Goal: Task Accomplishment & Management: Use online tool/utility

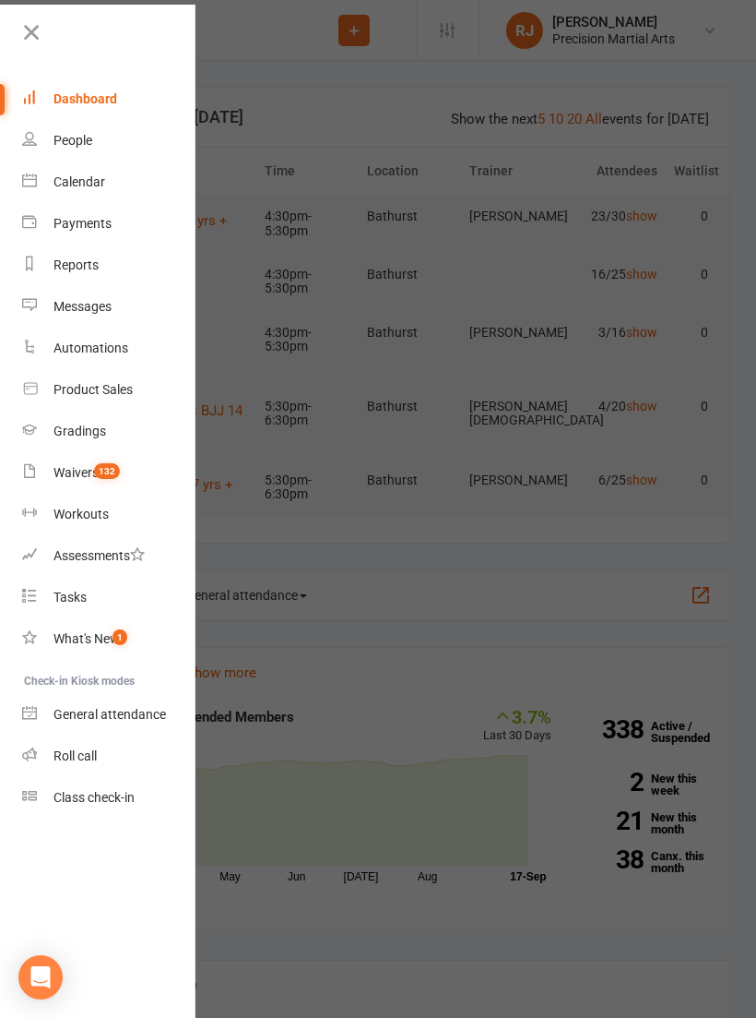
click at [102, 734] on link "General attendance" at bounding box center [109, 715] width 174 height 42
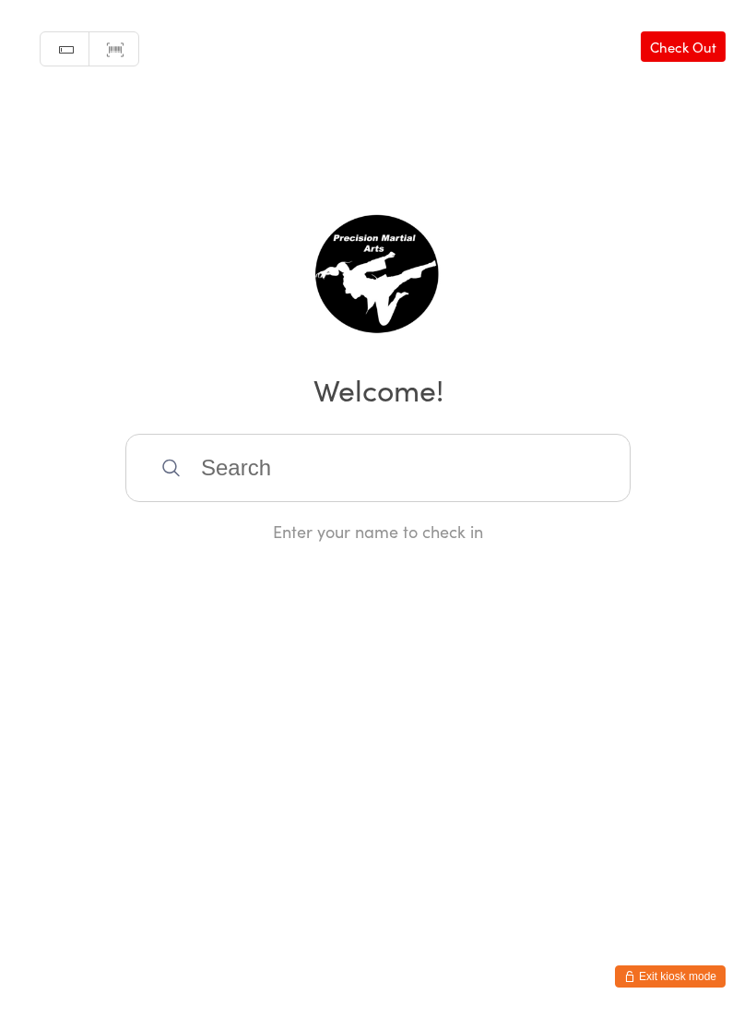
click at [682, 952] on html "You have now entered Kiosk Mode. Members will be able to check themselves in us…" at bounding box center [378, 509] width 756 height 1018
click at [692, 976] on button "Exit kiosk mode" at bounding box center [670, 976] width 111 height 22
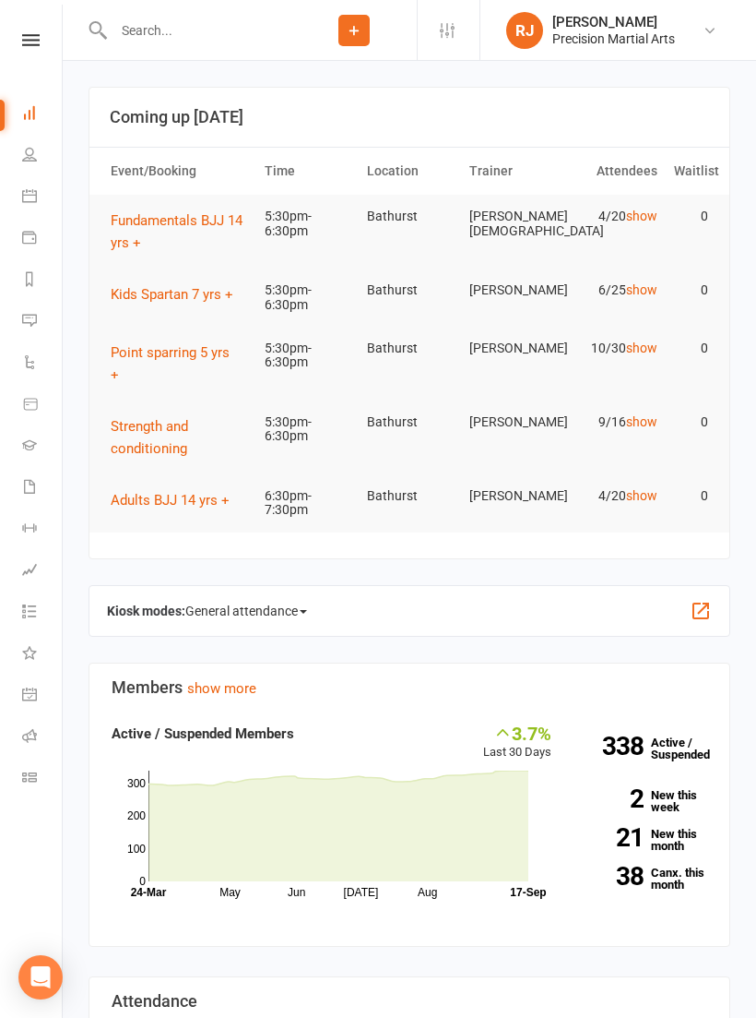
click at [36, 43] on icon at bounding box center [31, 40] width 18 height 12
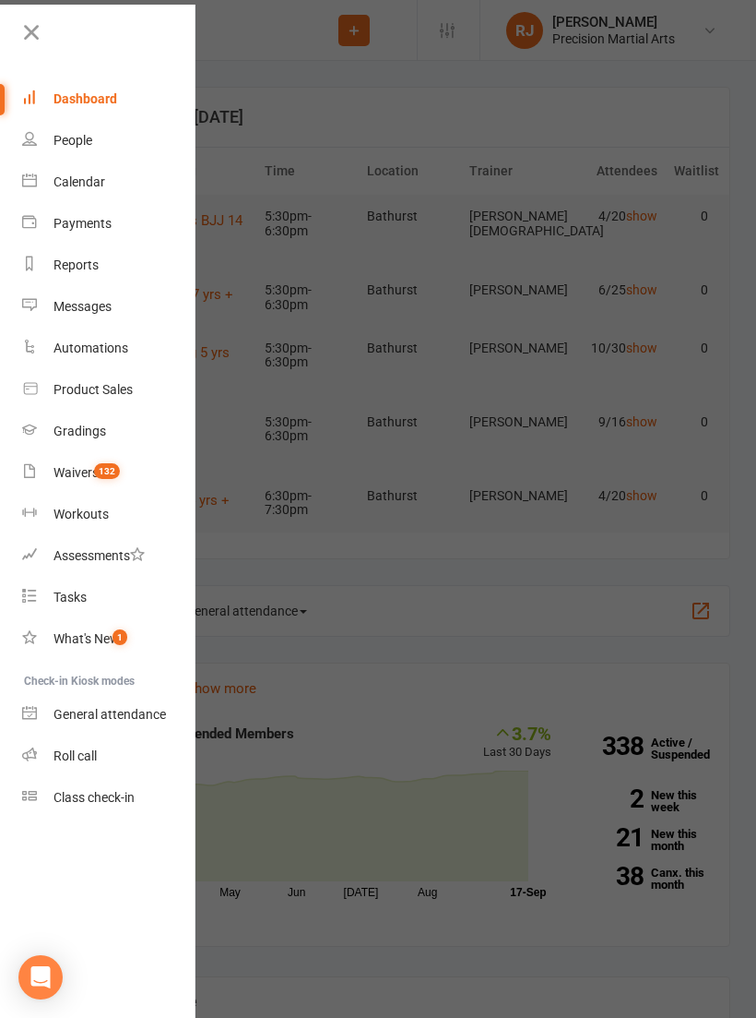
click at [122, 472] on link "Waivers 132" at bounding box center [109, 473] width 174 height 42
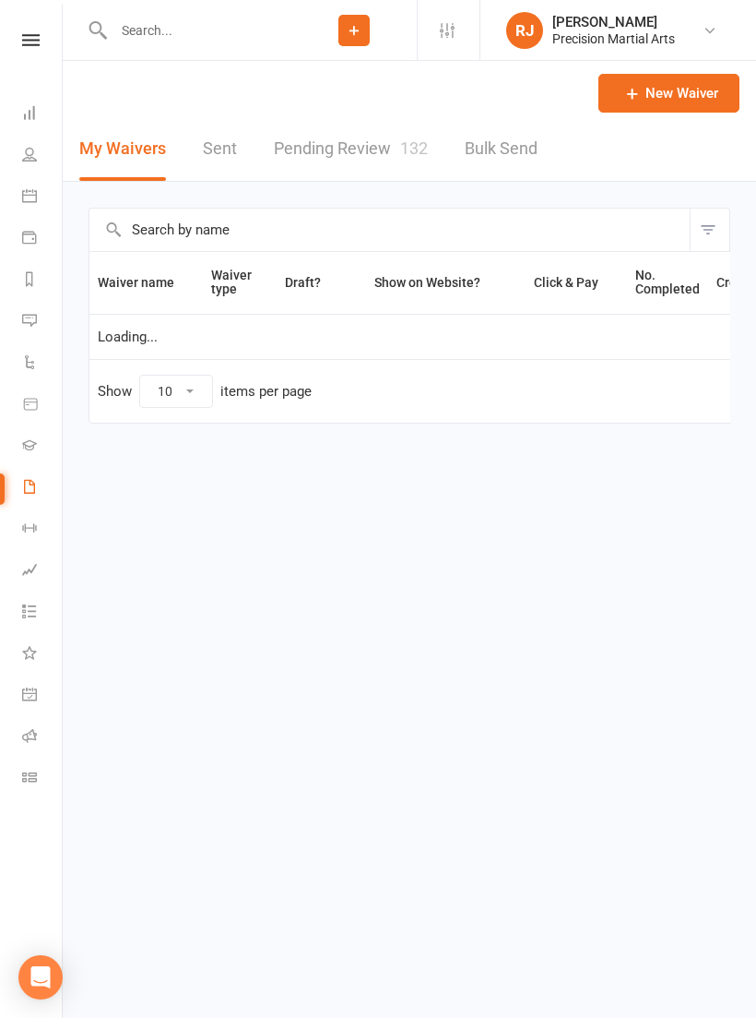
click at [346, 140] on link "Pending Review 132" at bounding box center [351, 149] width 154 height 64
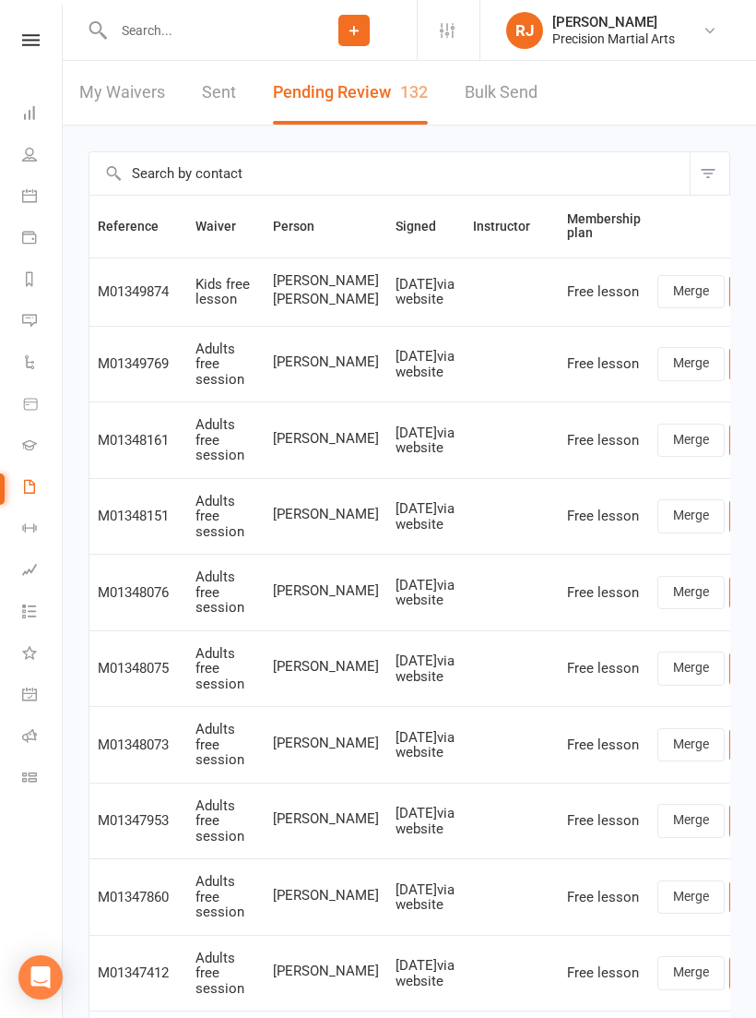
click at [730, 308] on link "Review" at bounding box center [766, 291] width 72 height 33
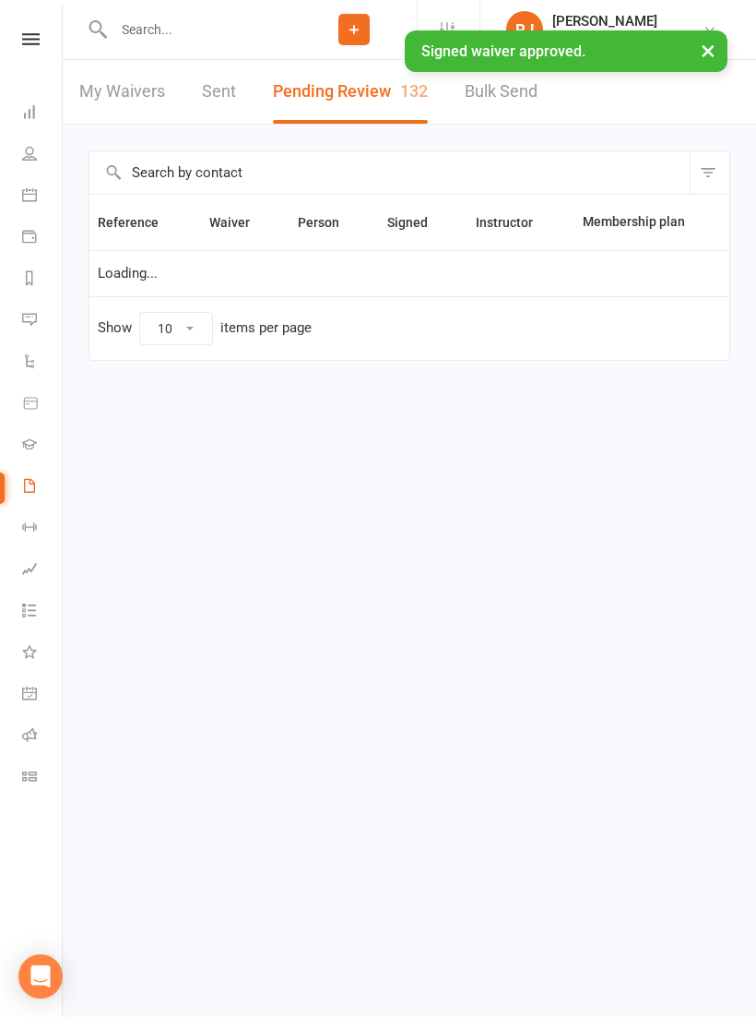
scroll to position [1, 0]
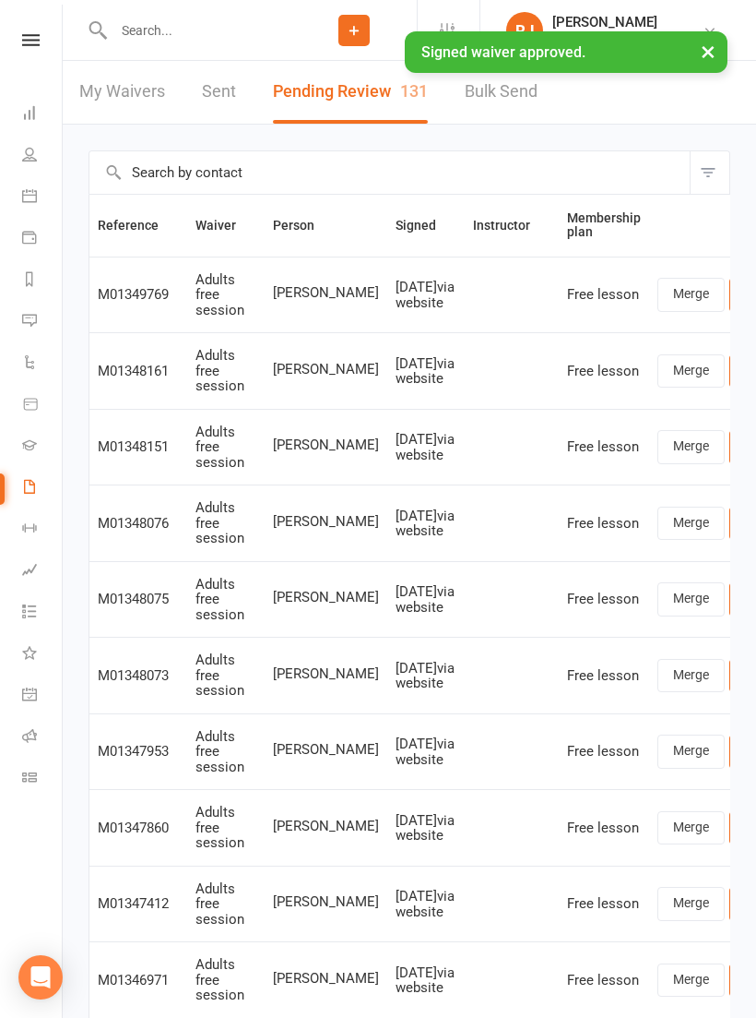
click at [39, 44] on icon at bounding box center [31, 40] width 18 height 12
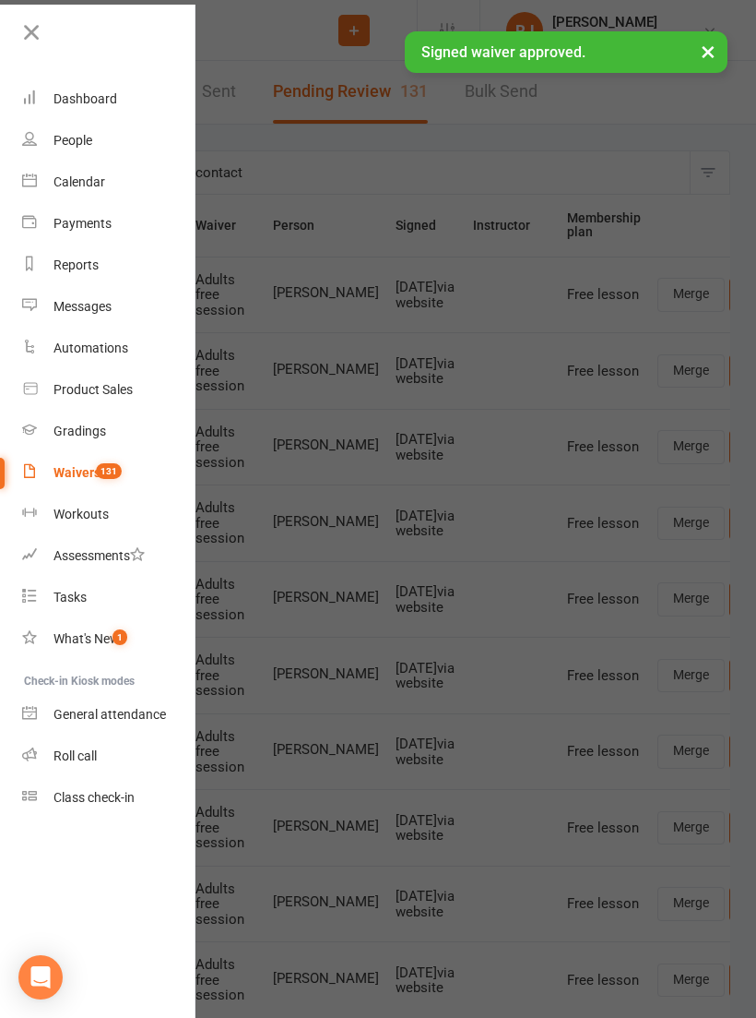
click at [102, 749] on link "Roll call" at bounding box center [109, 756] width 174 height 42
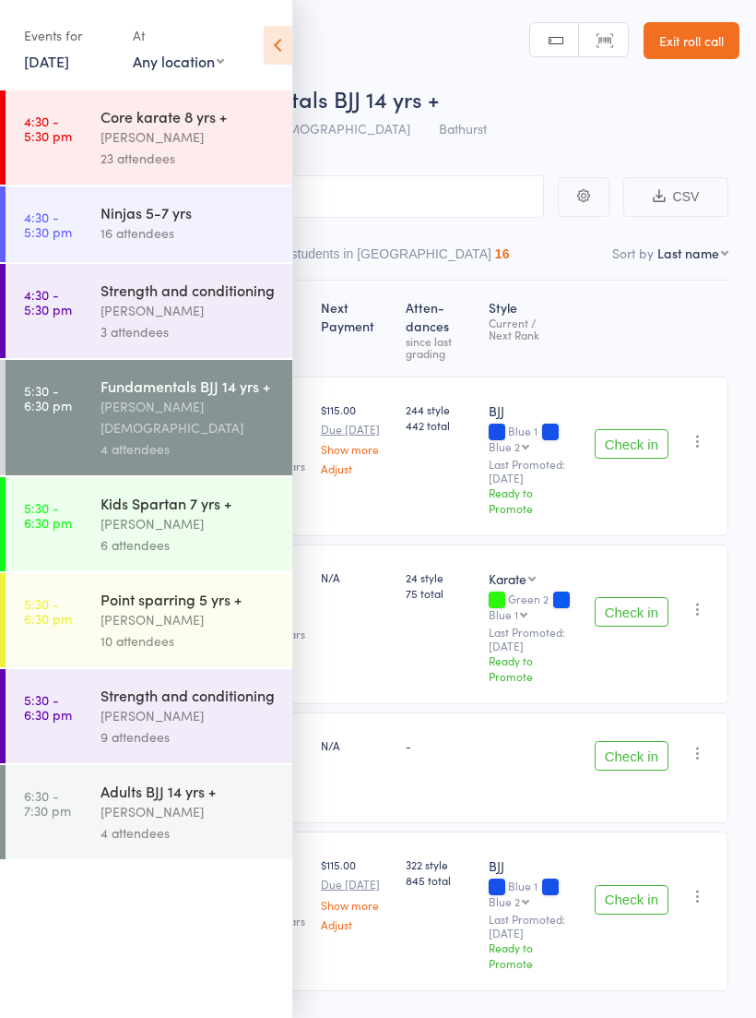
click at [201, 513] on div "[PERSON_NAME]" at bounding box center [189, 523] width 176 height 21
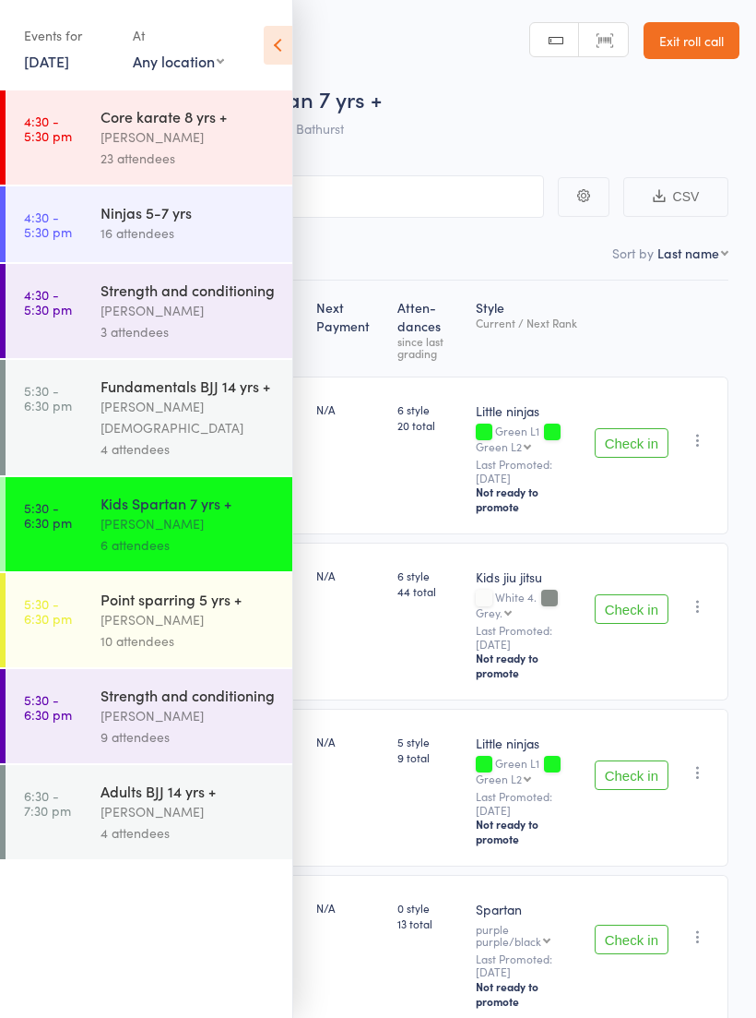
click at [279, 45] on icon at bounding box center [278, 45] width 29 height 39
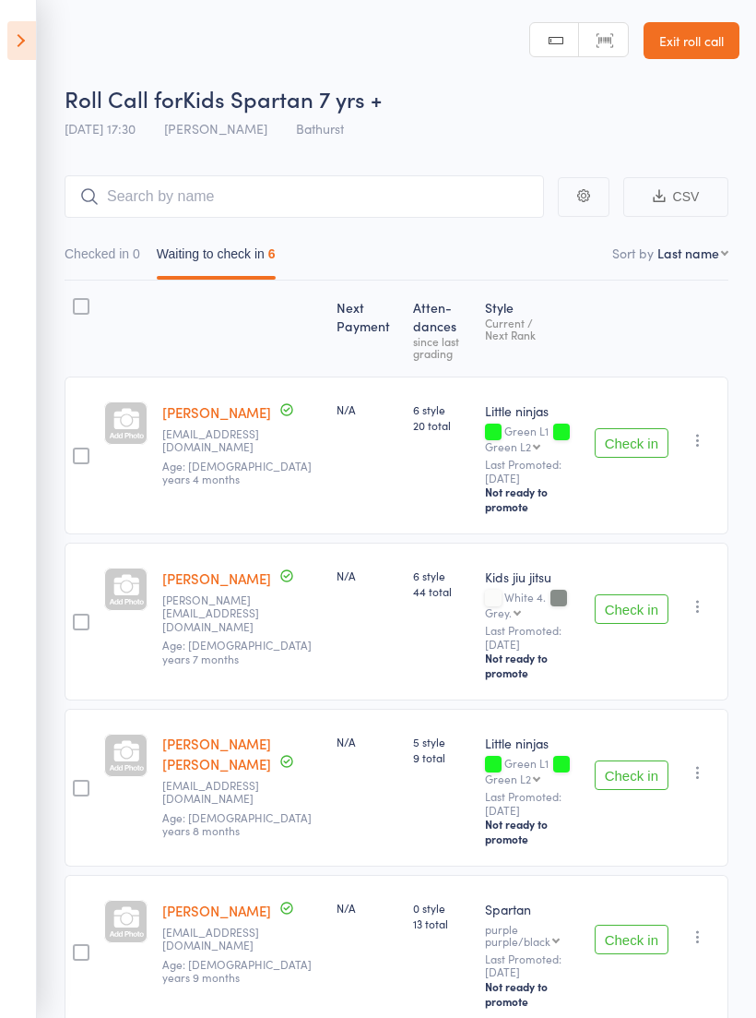
click at [636, 924] on button "Check in" at bounding box center [632, 939] width 74 height 30
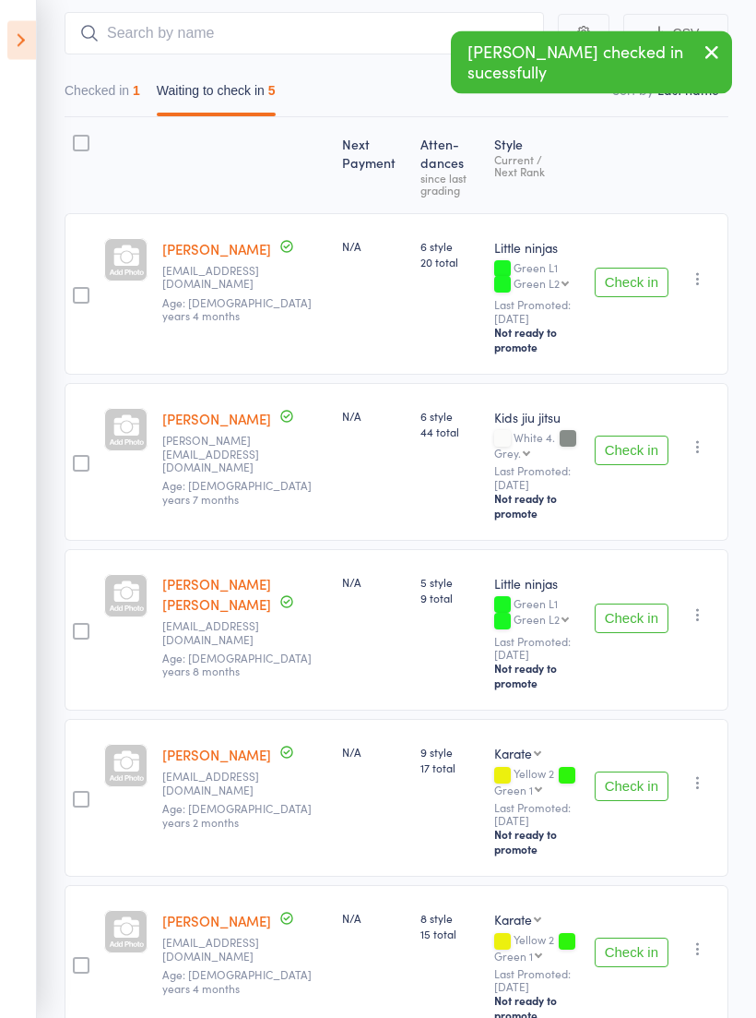
click at [656, 772] on button "Check in" at bounding box center [632, 787] width 74 height 30
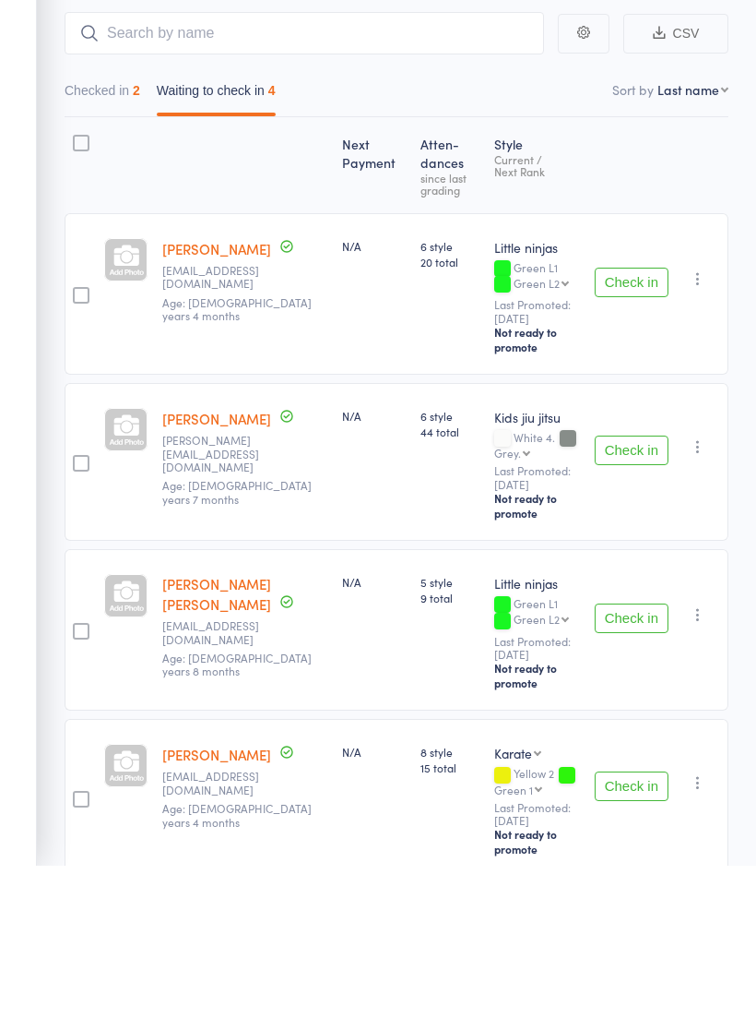
click at [627, 923] on button "Check in" at bounding box center [632, 938] width 74 height 30
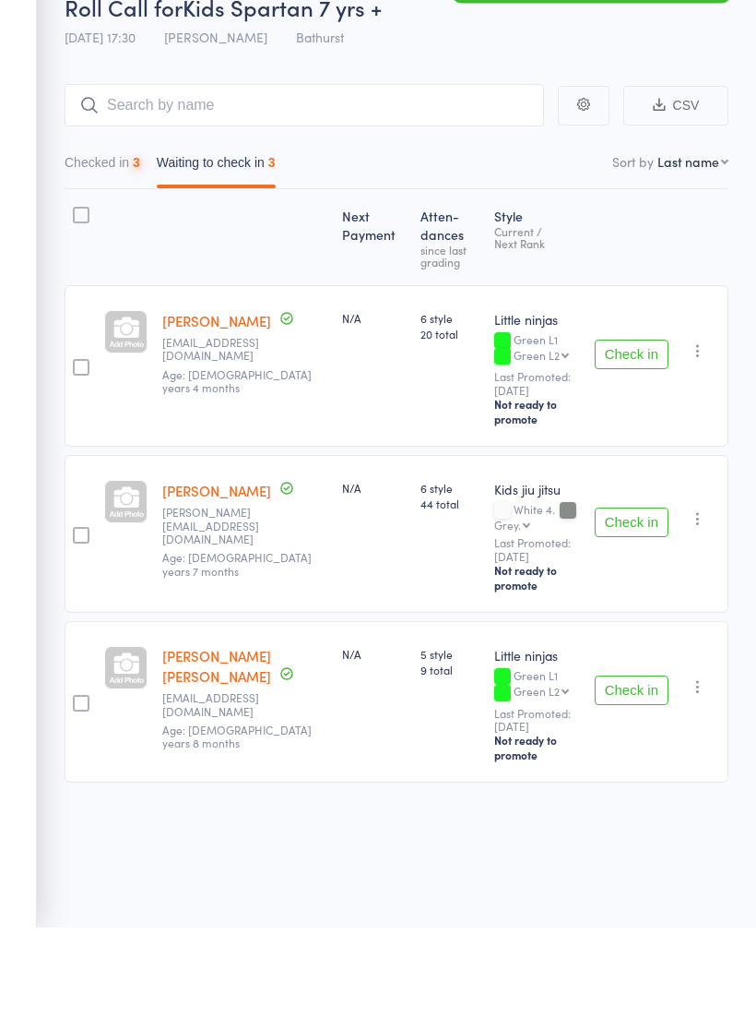
scroll to position [0, 0]
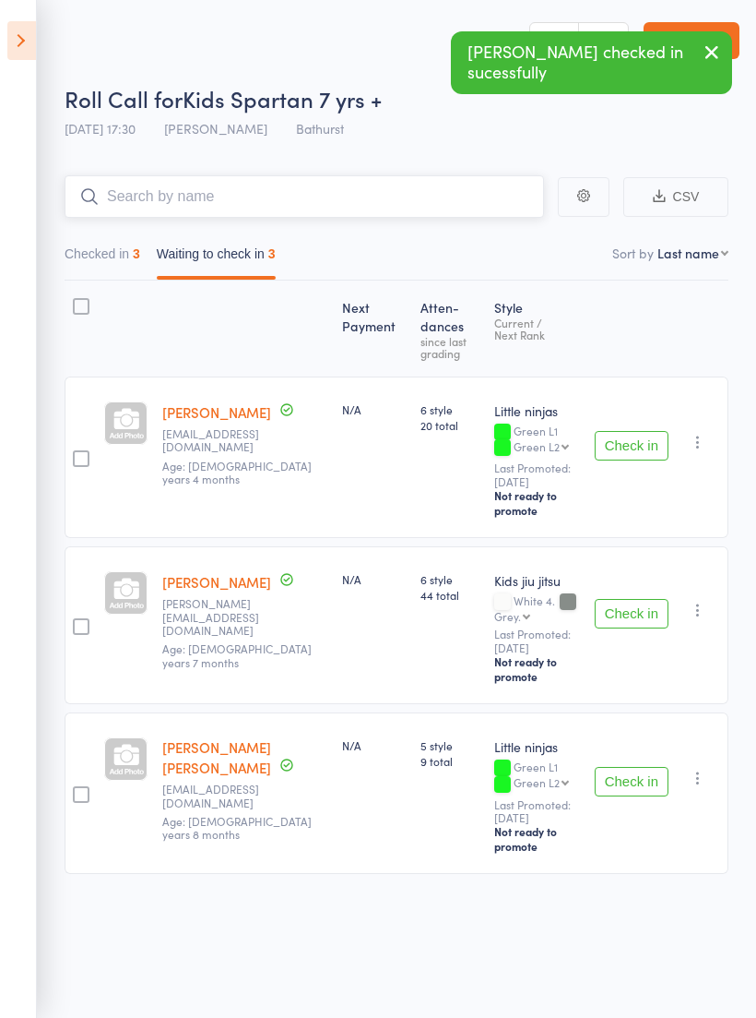
click at [412, 191] on input "search" at bounding box center [305, 196] width 480 height 42
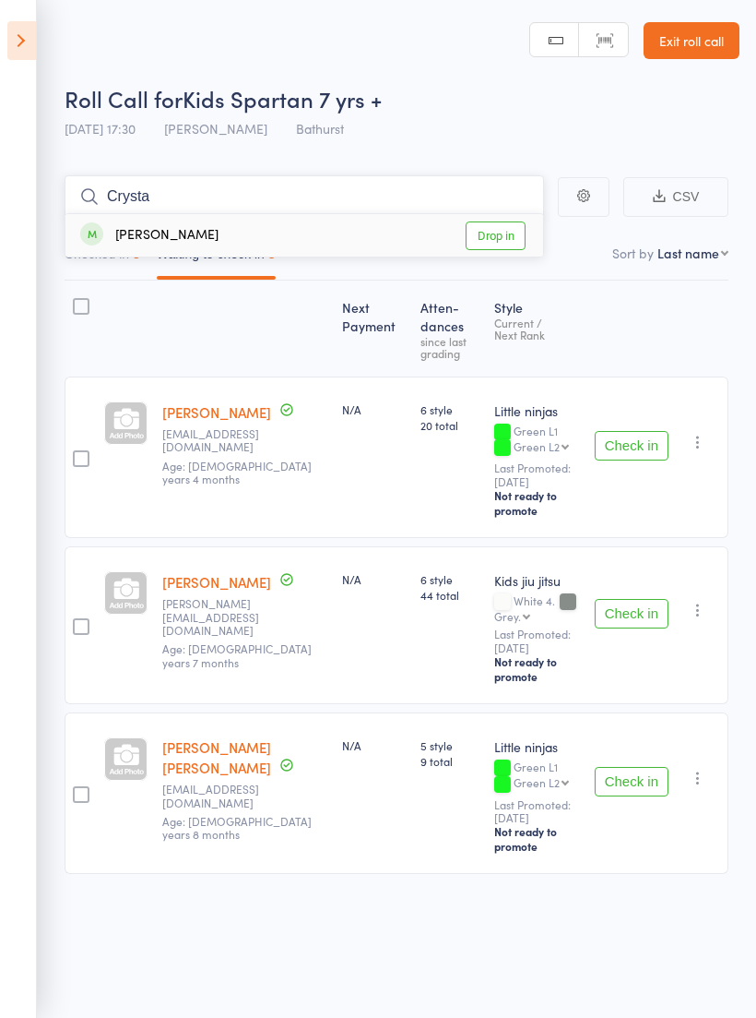
type input "Crysta"
click at [499, 225] on link "Drop in" at bounding box center [496, 235] width 60 height 29
type input "Anit"
click at [512, 231] on link "Drop in" at bounding box center [496, 235] width 60 height 29
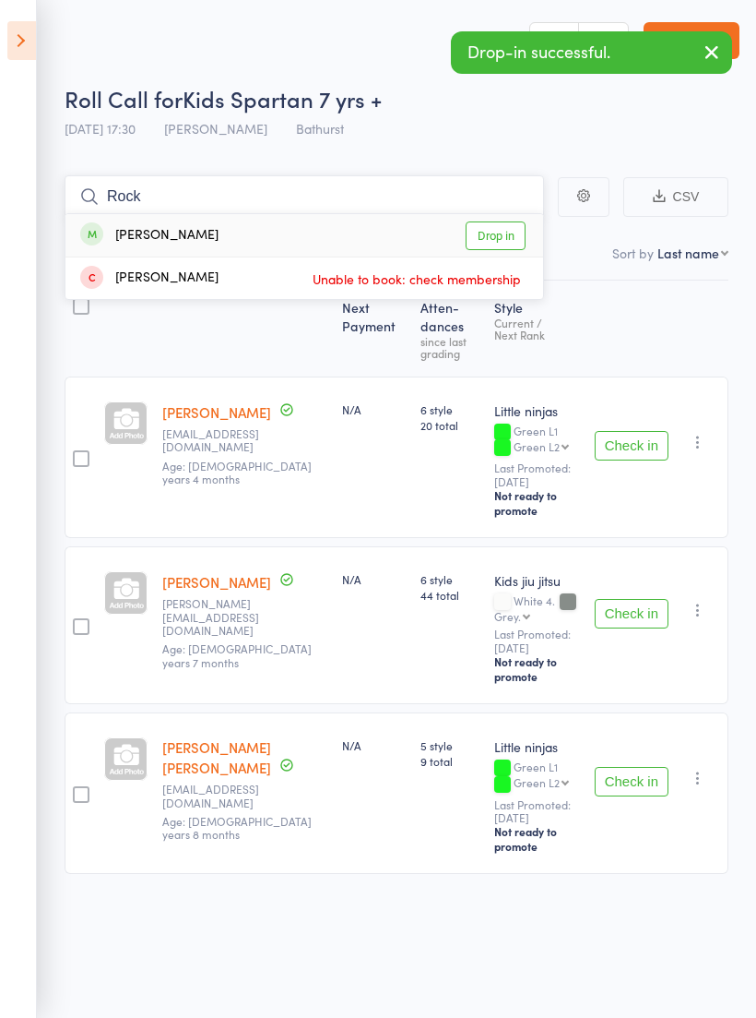
type input "Rock"
click at [505, 235] on link "Drop in" at bounding box center [496, 235] width 60 height 29
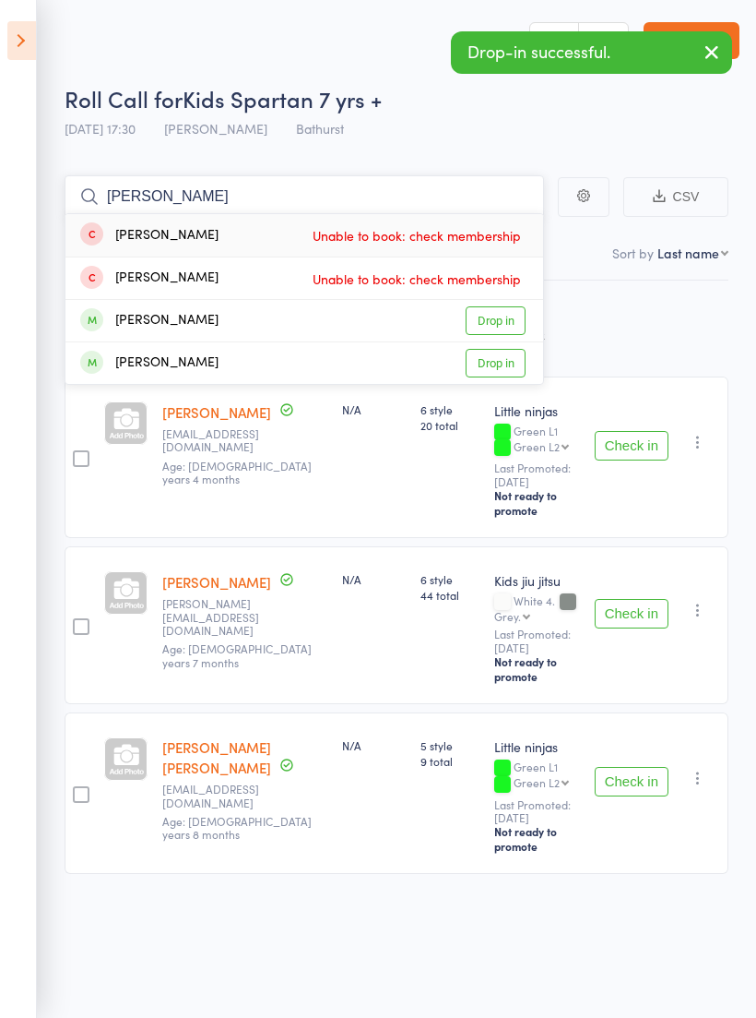
type input "[PERSON_NAME]"
click at [498, 362] on link "Drop in" at bounding box center [496, 363] width 60 height 29
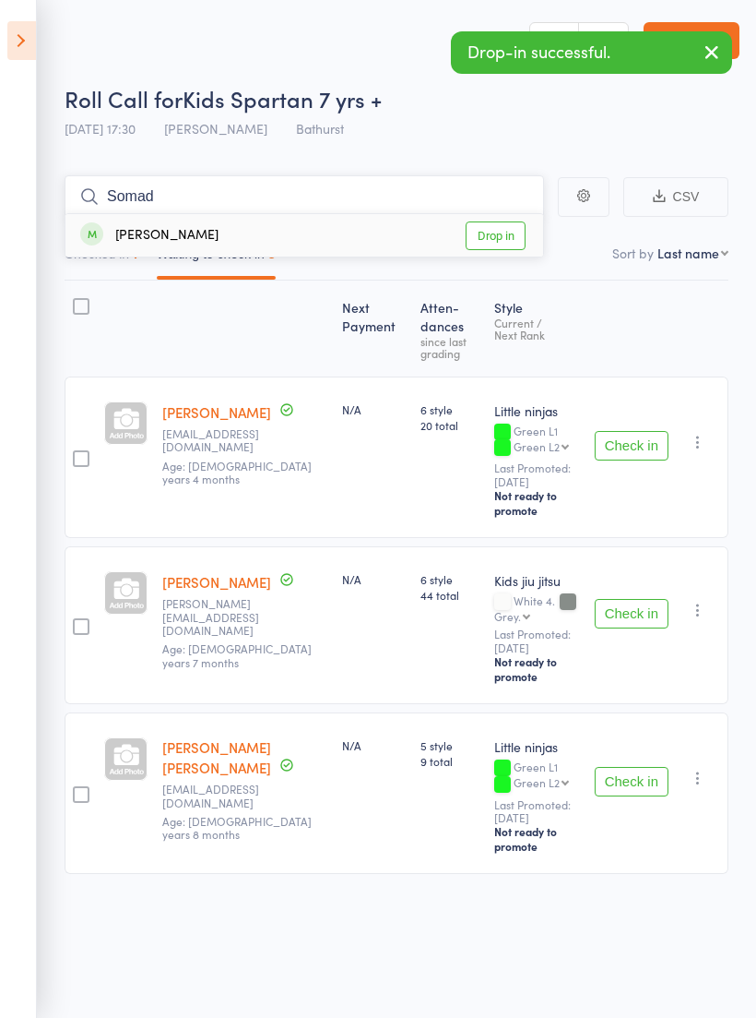
type input "Somad"
click at [514, 237] on link "Drop in" at bounding box center [496, 235] width 60 height 29
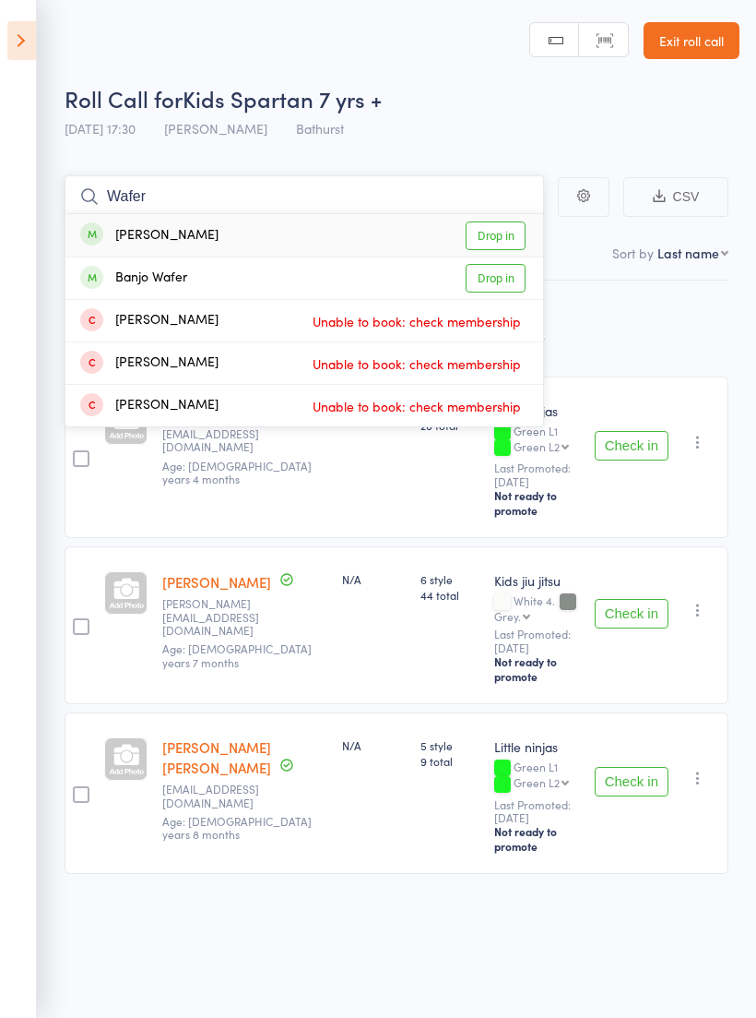
type input "Wafer"
click at [510, 234] on link "Drop in" at bounding box center [496, 235] width 60 height 29
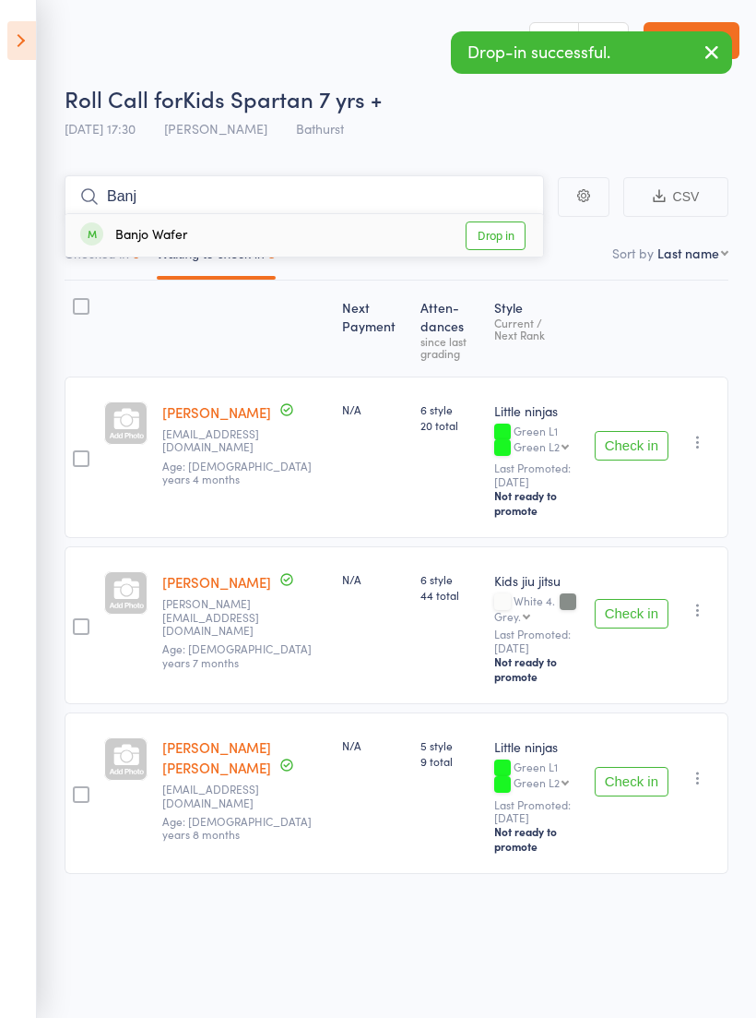
type input "Banj"
click at [500, 234] on link "Drop in" at bounding box center [496, 235] width 60 height 29
click at [607, 431] on button "Check in" at bounding box center [632, 446] width 74 height 30
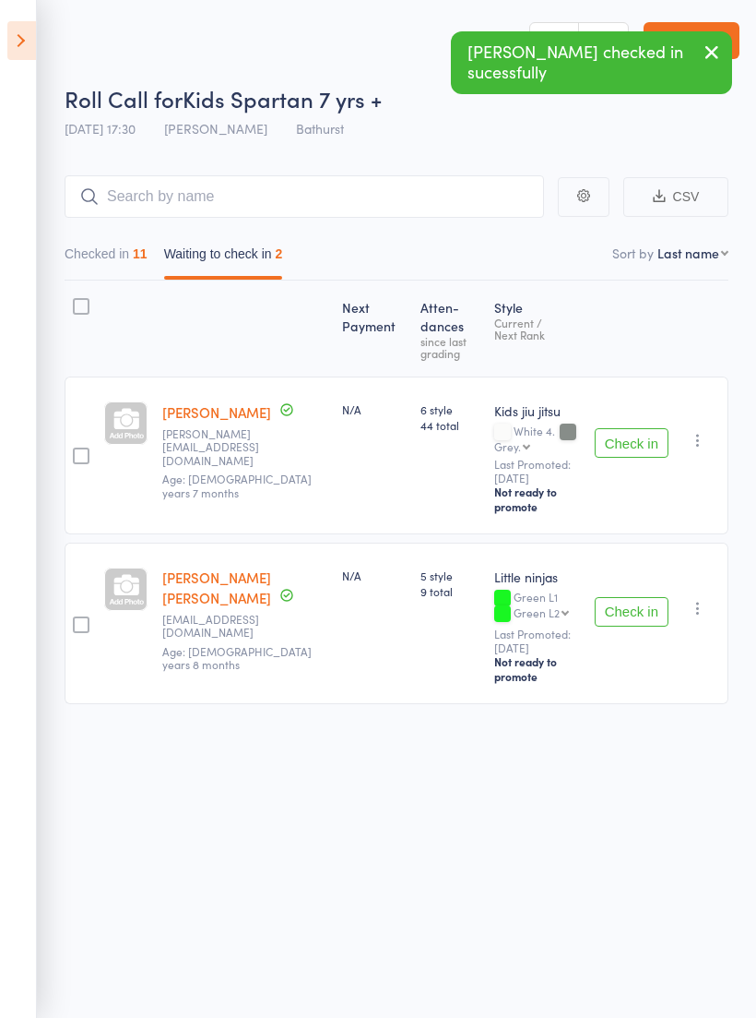
click at [693, 438] on icon "button" at bounding box center [698, 440] width 18 height 18
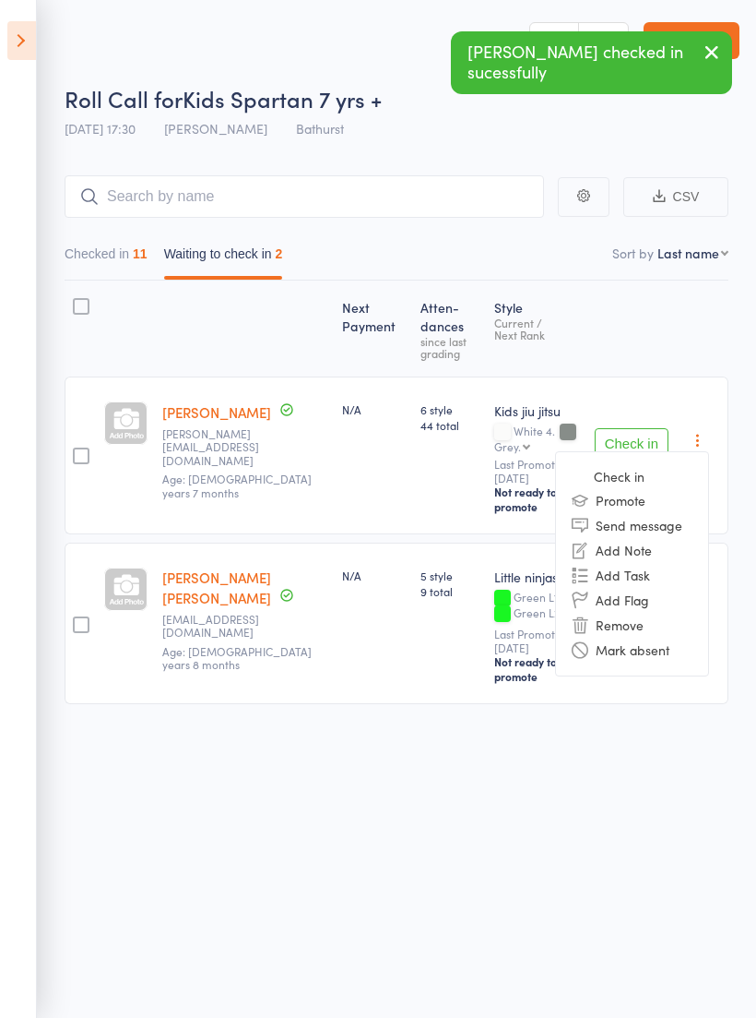
click at [626, 616] on li "Remove" at bounding box center [632, 625] width 152 height 25
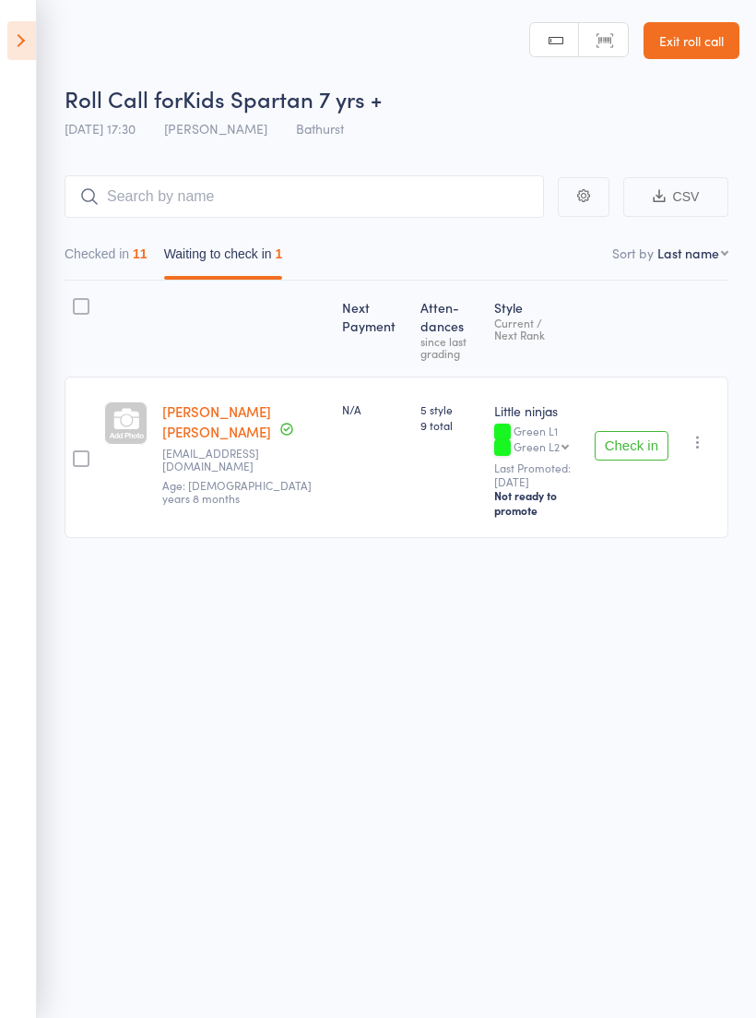
click at [641, 433] on button "Check in" at bounding box center [632, 446] width 74 height 30
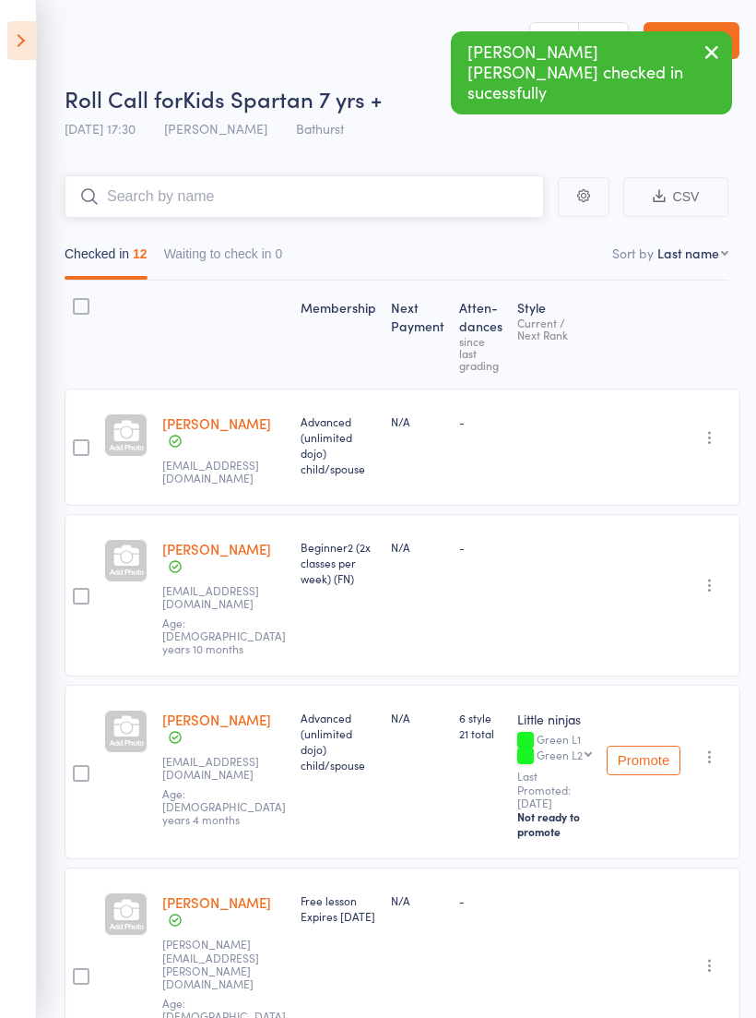
click at [462, 203] on input "search" at bounding box center [305, 196] width 480 height 42
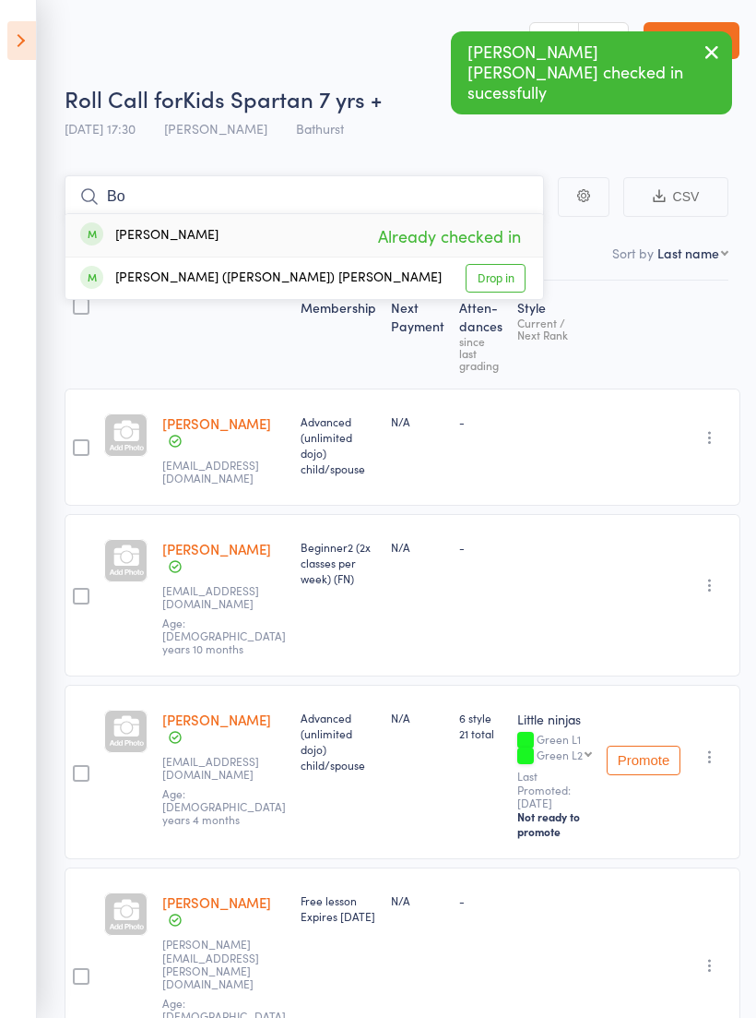
type input "B"
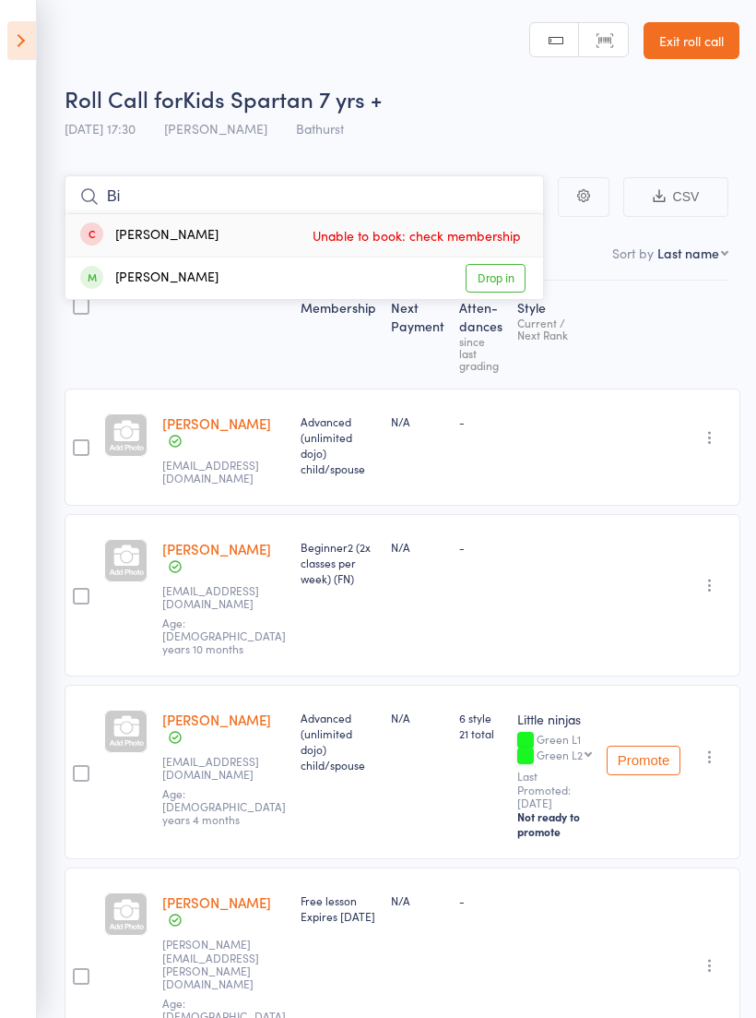
type input "B"
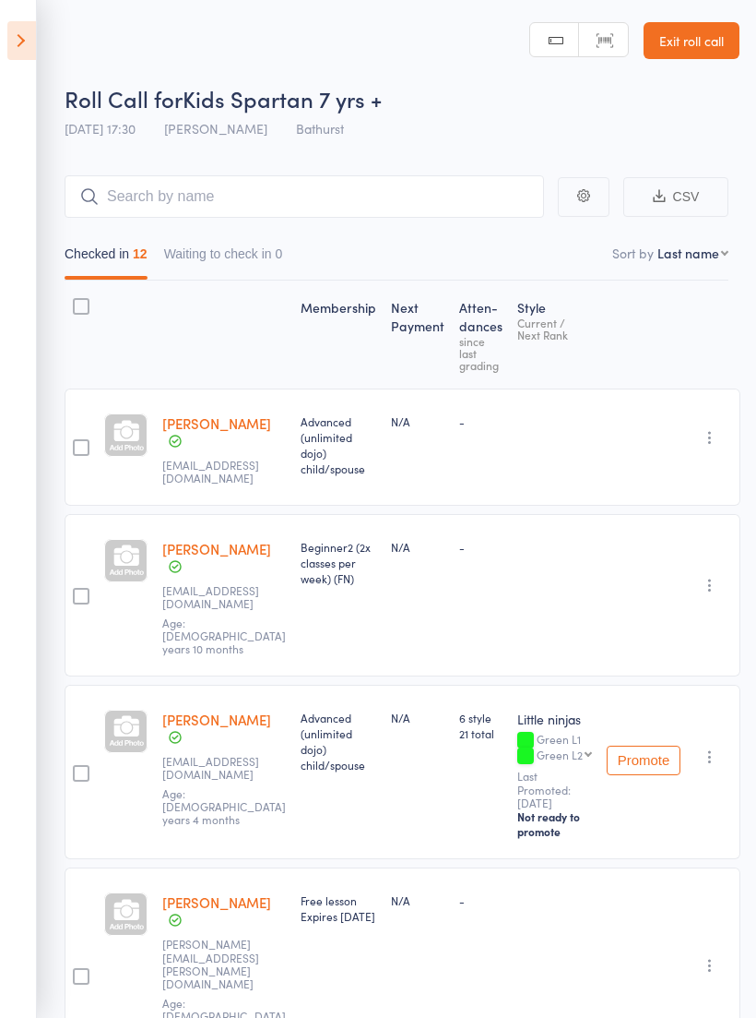
click at [12, 29] on icon at bounding box center [21, 40] width 29 height 39
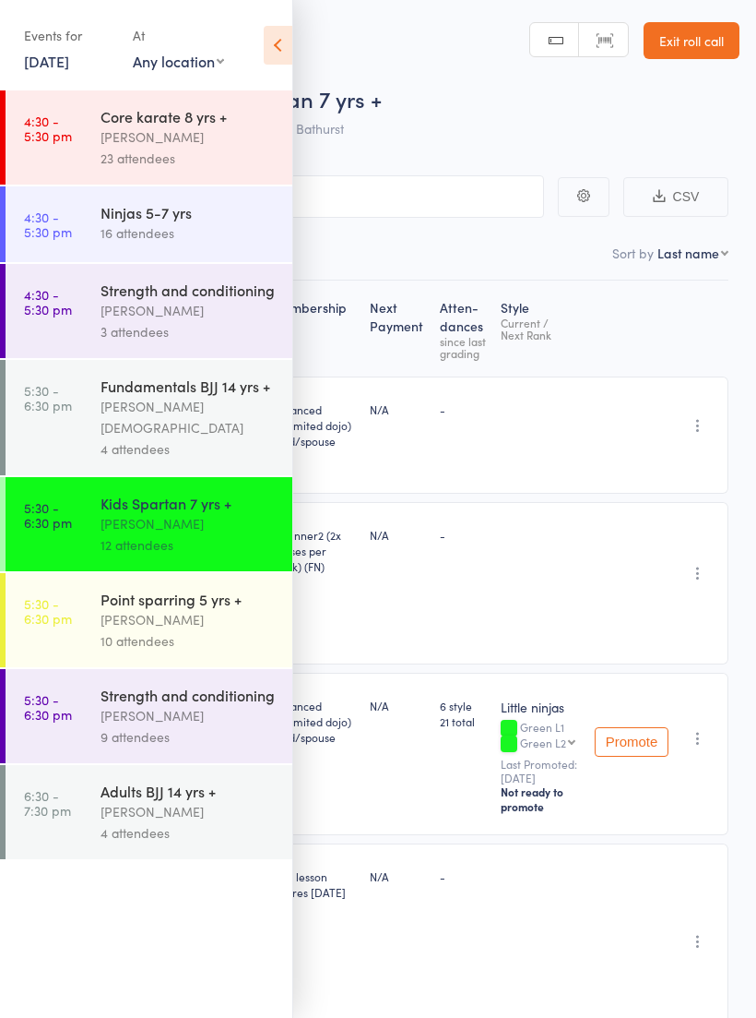
click at [84, 614] on link "5:30 - 6:30 pm Point sparring 5 yrs + [PERSON_NAME] 10 attendees" at bounding box center [149, 620] width 287 height 94
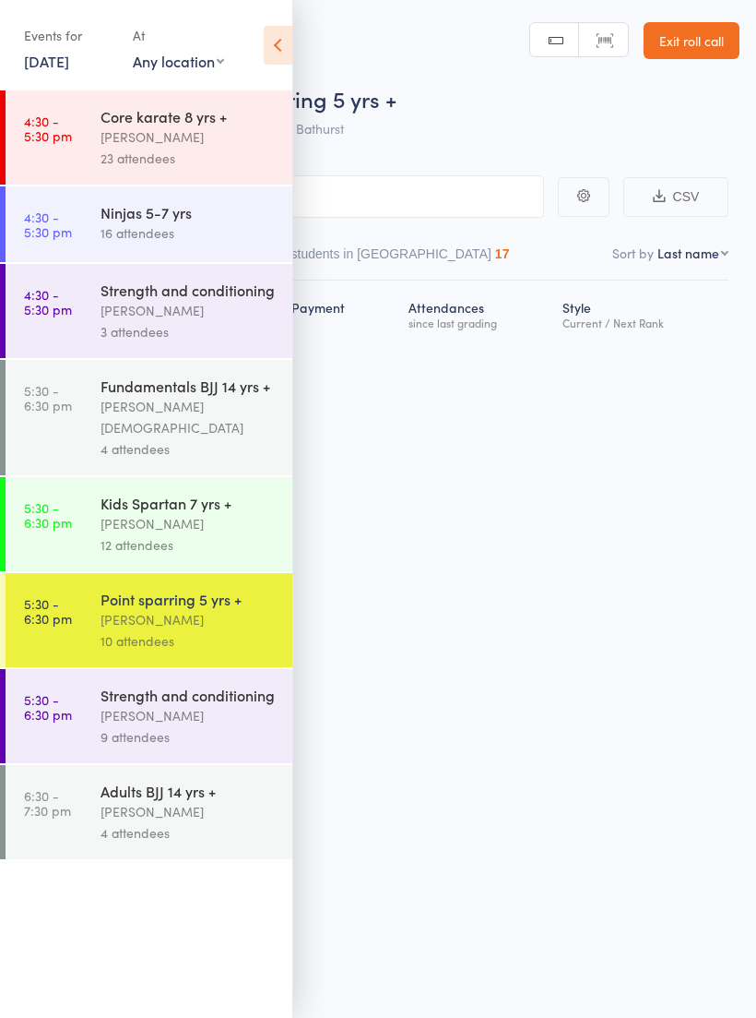
click at [270, 42] on icon at bounding box center [278, 45] width 29 height 39
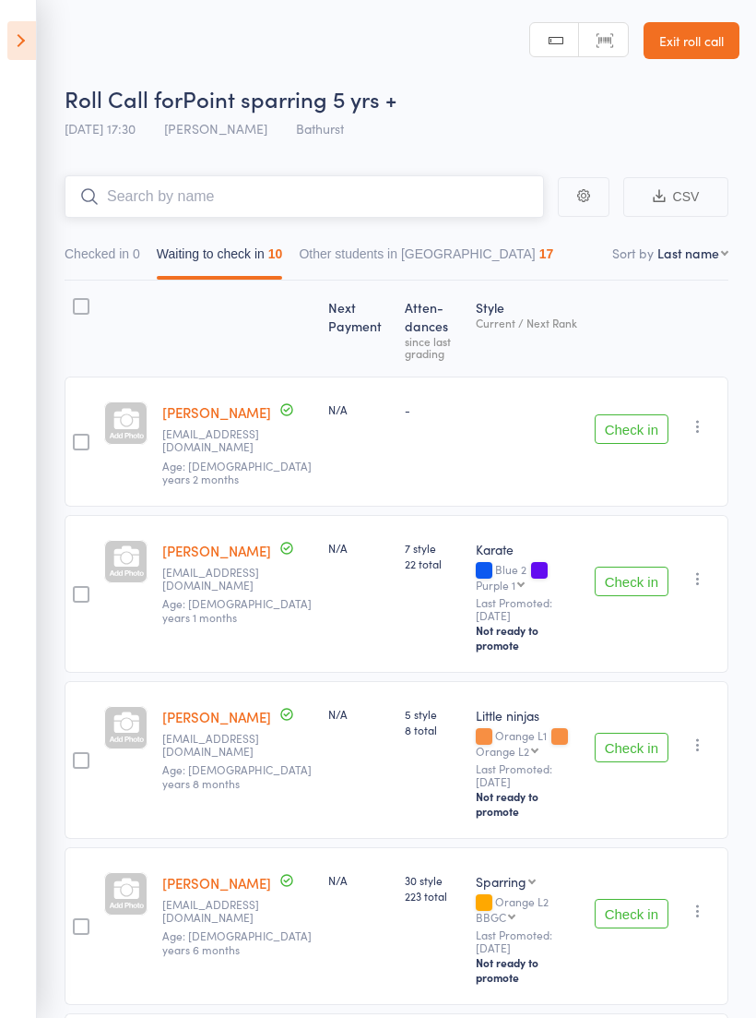
click at [280, 199] on input "search" at bounding box center [305, 196] width 480 height 42
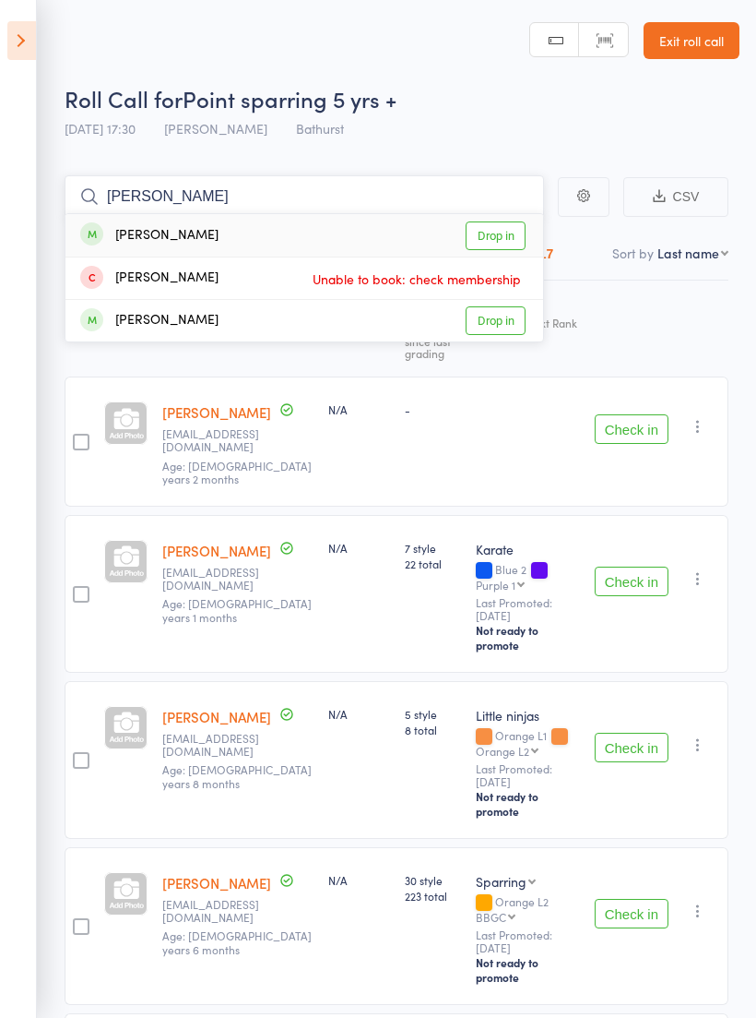
type input "[PERSON_NAME]"
click at [506, 241] on link "Drop in" at bounding box center [496, 235] width 60 height 29
type input "H"
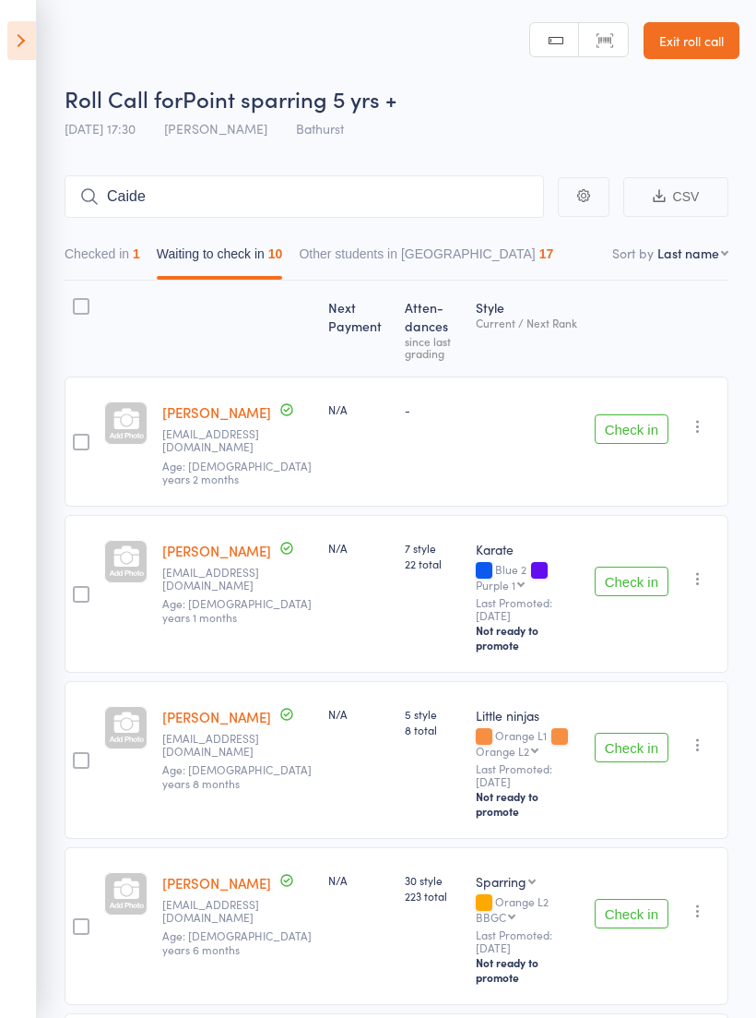
click at [637, 566] on button "Check in" at bounding box center [632, 581] width 74 height 30
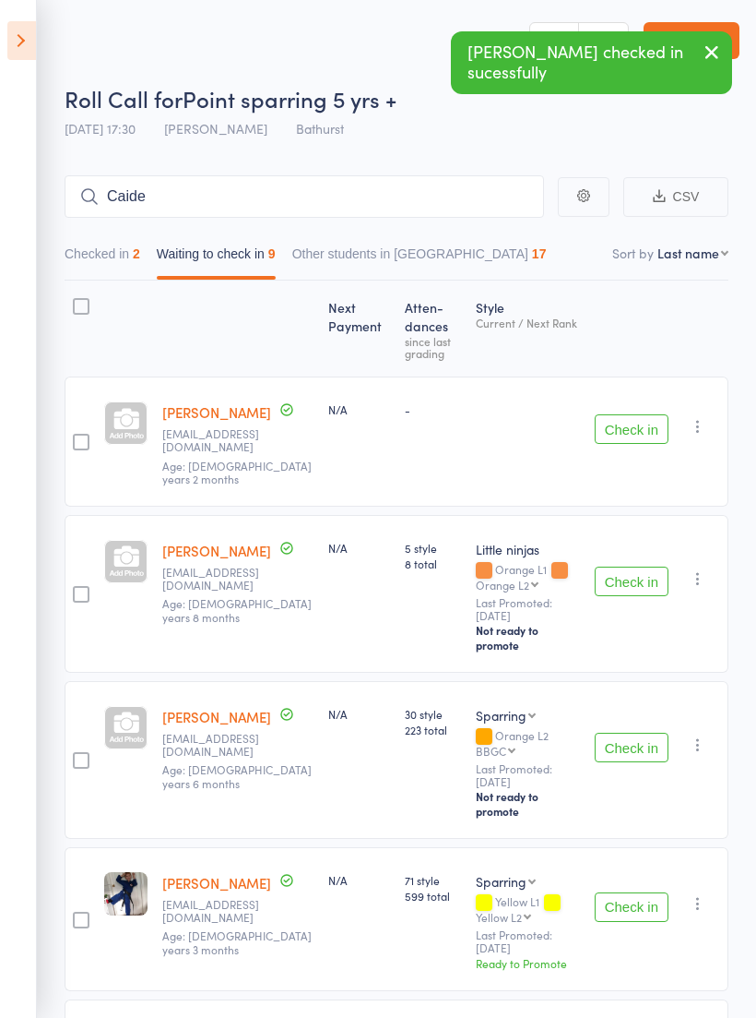
click at [640, 434] on button "Check in" at bounding box center [632, 429] width 74 height 30
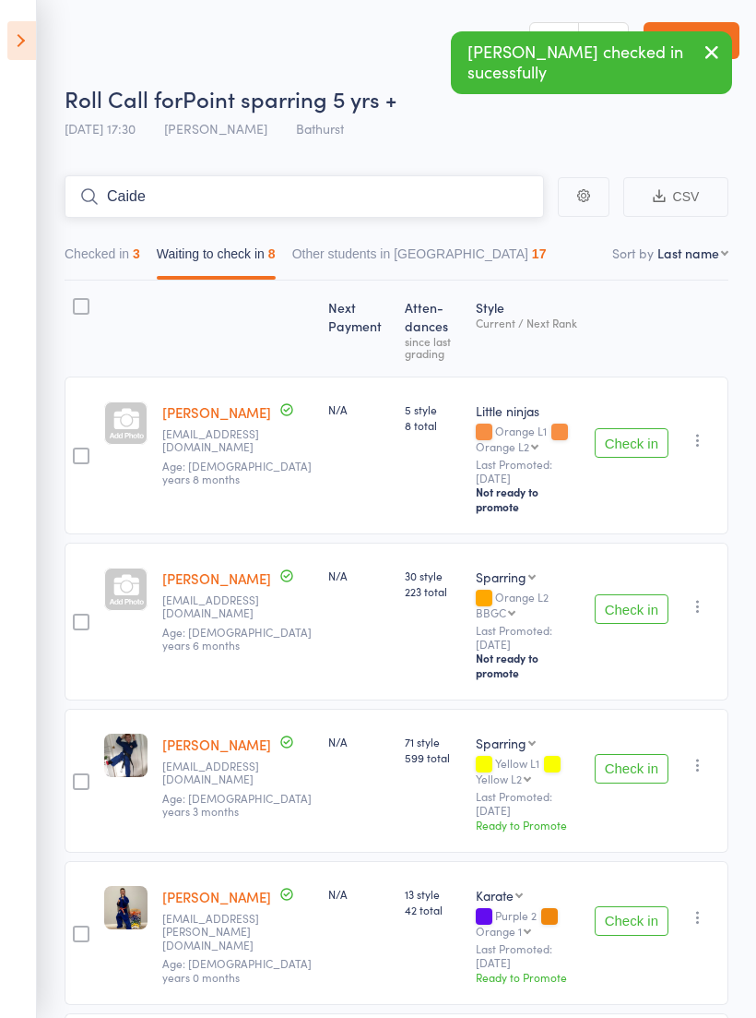
click at [317, 197] on input "Caide" at bounding box center [305, 196] width 480 height 42
type input "C"
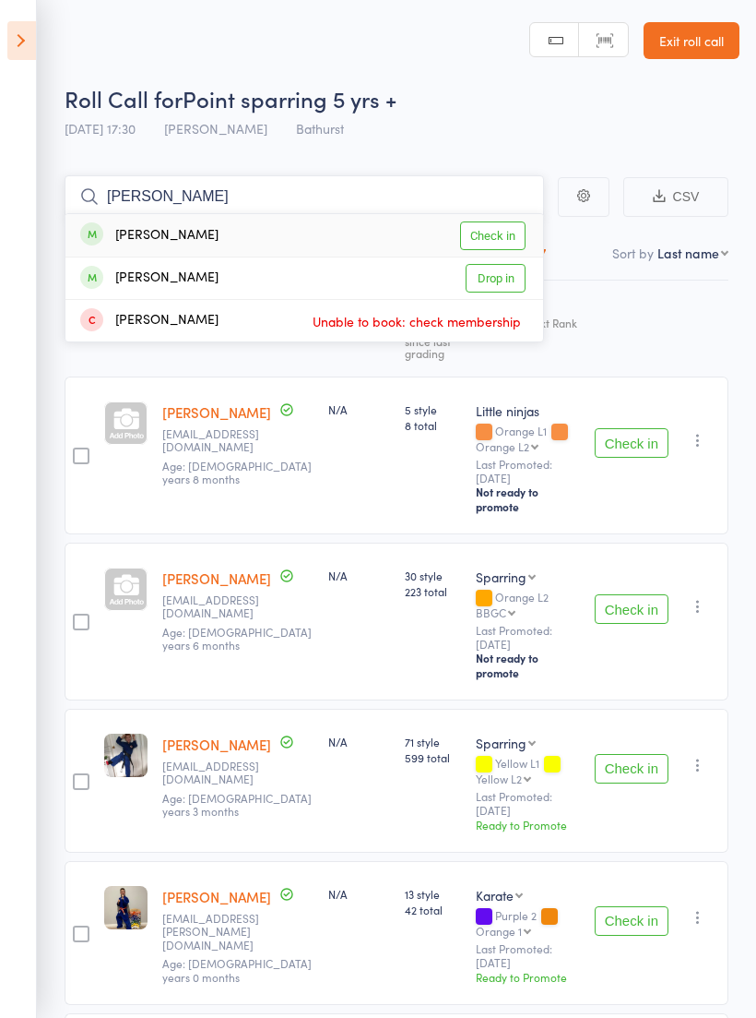
type input "[PERSON_NAME]"
click at [502, 237] on link "Check in" at bounding box center [493, 235] width 66 height 29
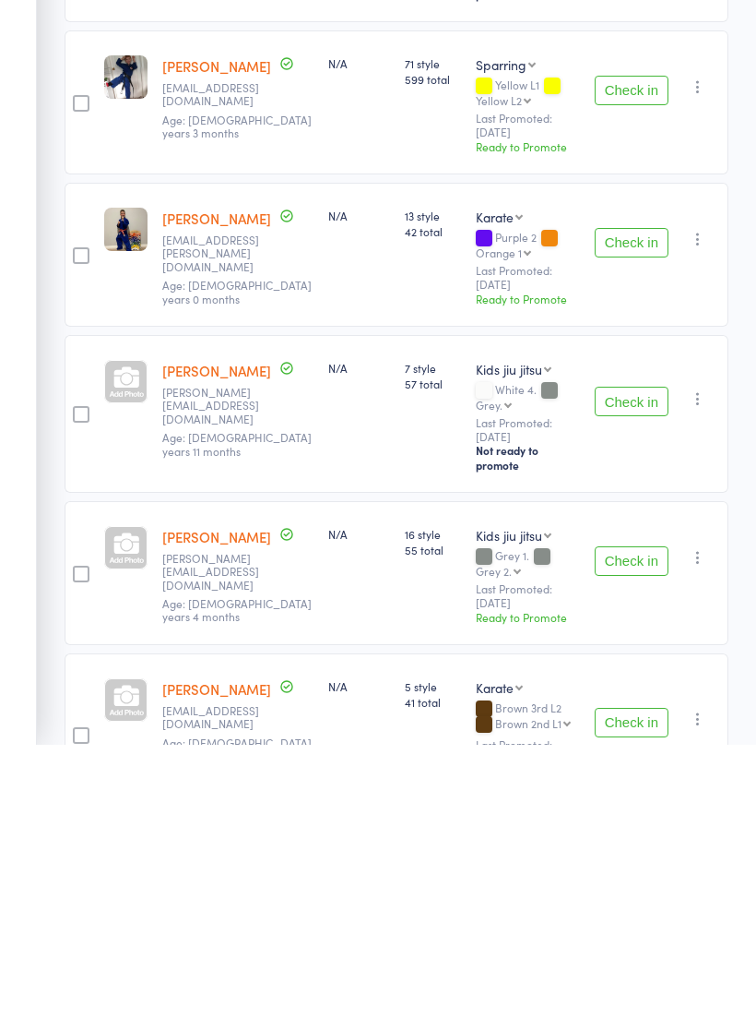
scroll to position [439, 0]
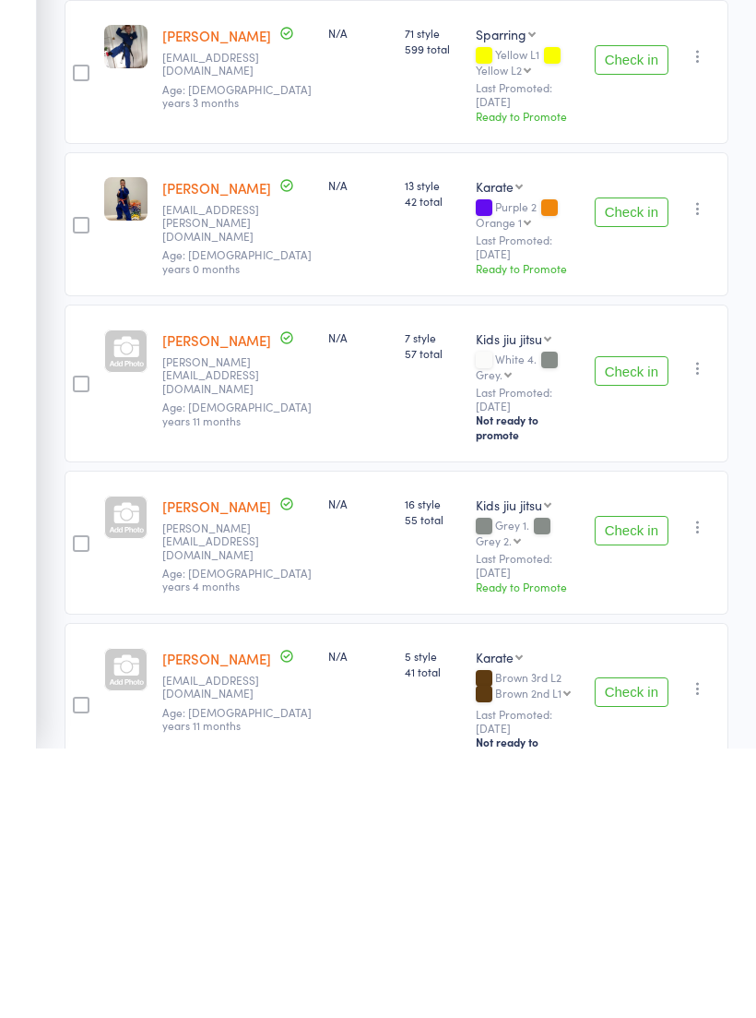
click at [638, 947] on button "Check in" at bounding box center [632, 962] width 74 height 30
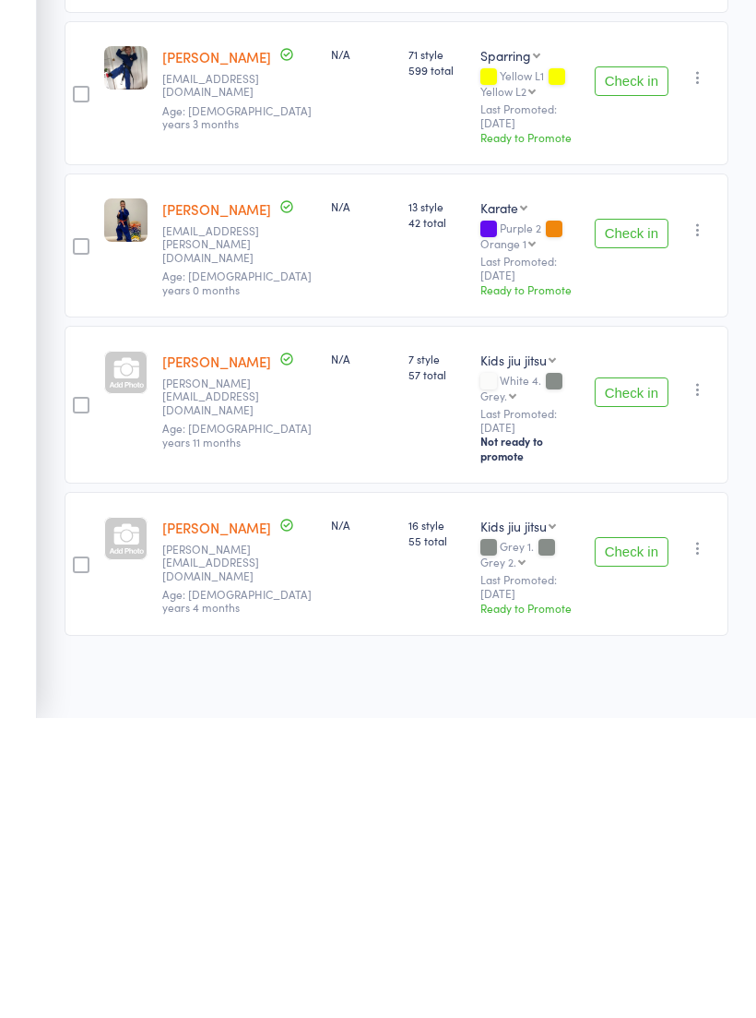
scroll to position [302, 0]
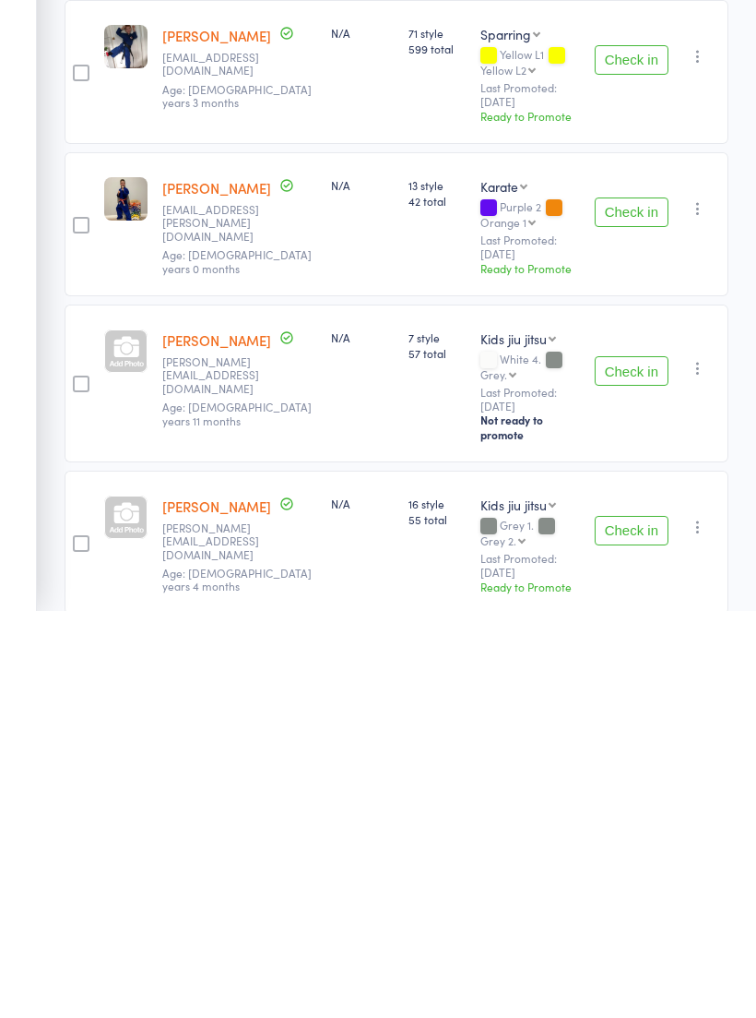
click at [628, 763] on button "Check in" at bounding box center [632, 778] width 74 height 30
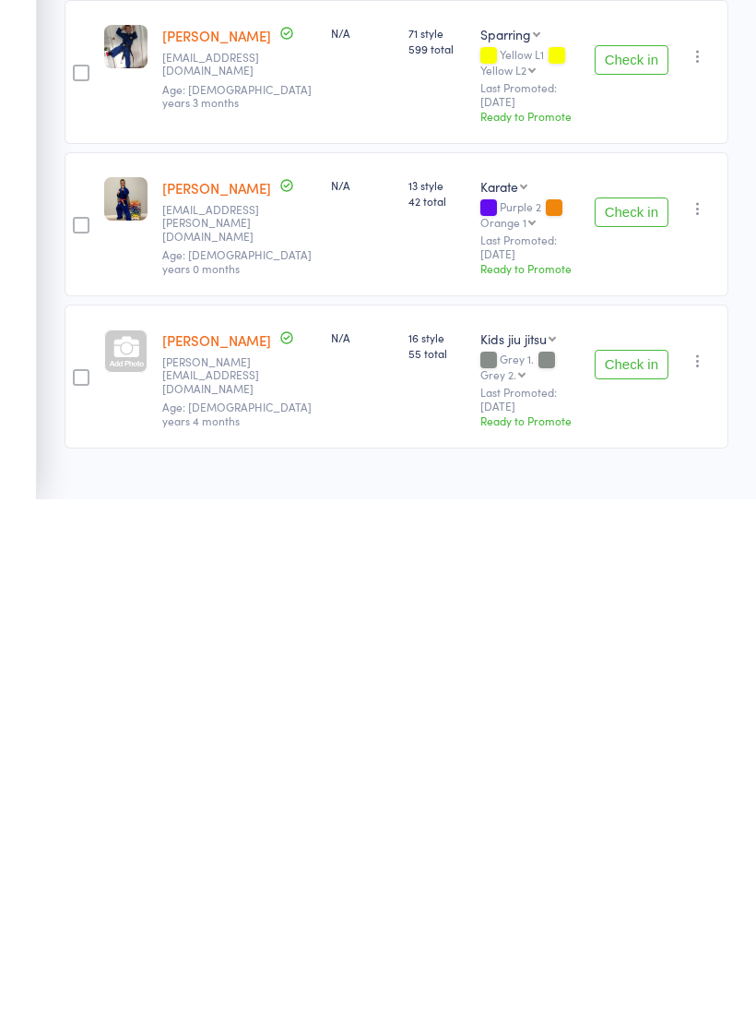
scroll to position [183, 0]
click at [354, 35] on input "search" at bounding box center [305, 14] width 480 height 42
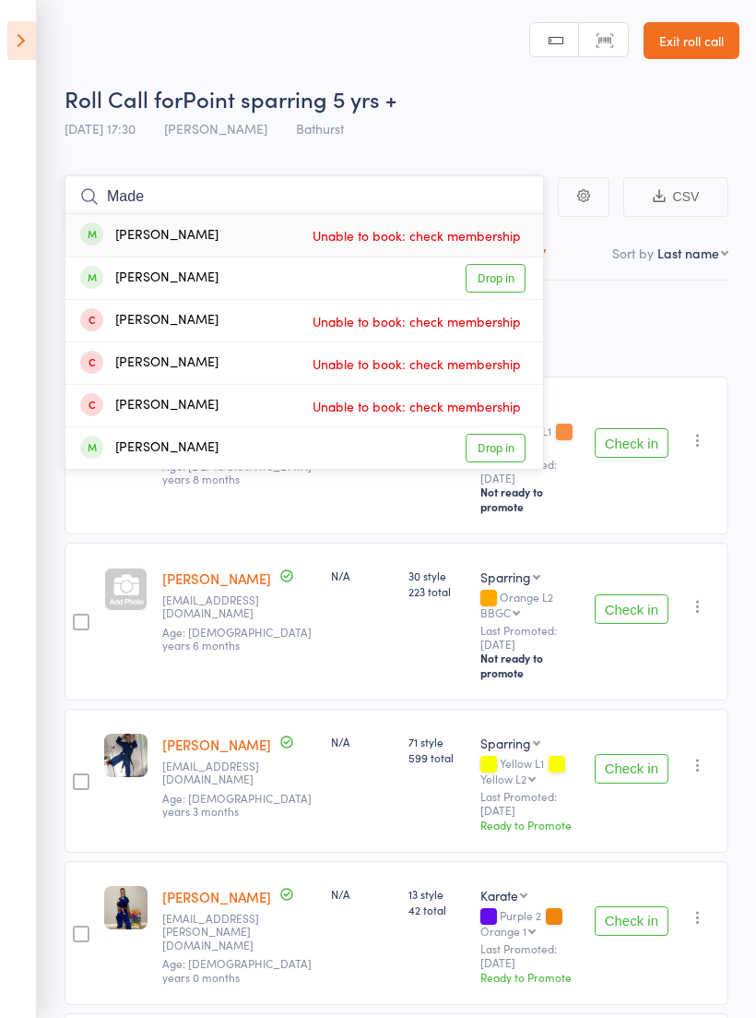
type input "Made"
click at [498, 272] on link "Drop in" at bounding box center [496, 278] width 60 height 29
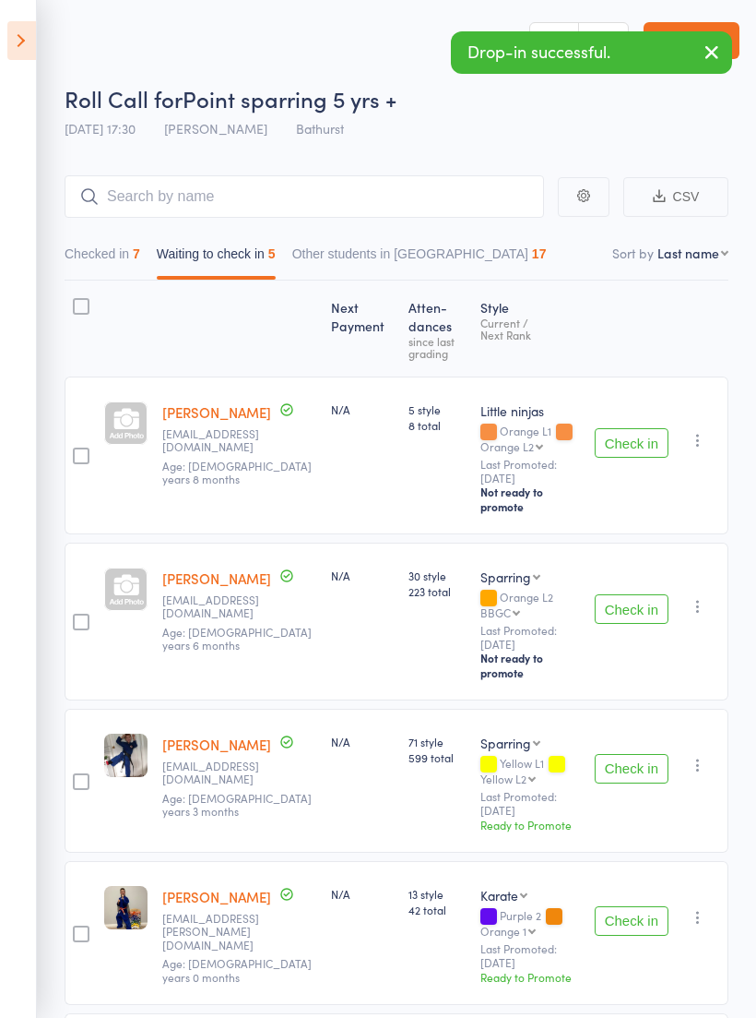
click at [241, 173] on main "CSV Checked in 7 Waiting to check in 5 Other students in [GEOGRAPHIC_DATA] 17 S…" at bounding box center [378, 693] width 756 height 1091
click at [261, 206] on input "search" at bounding box center [305, 196] width 480 height 42
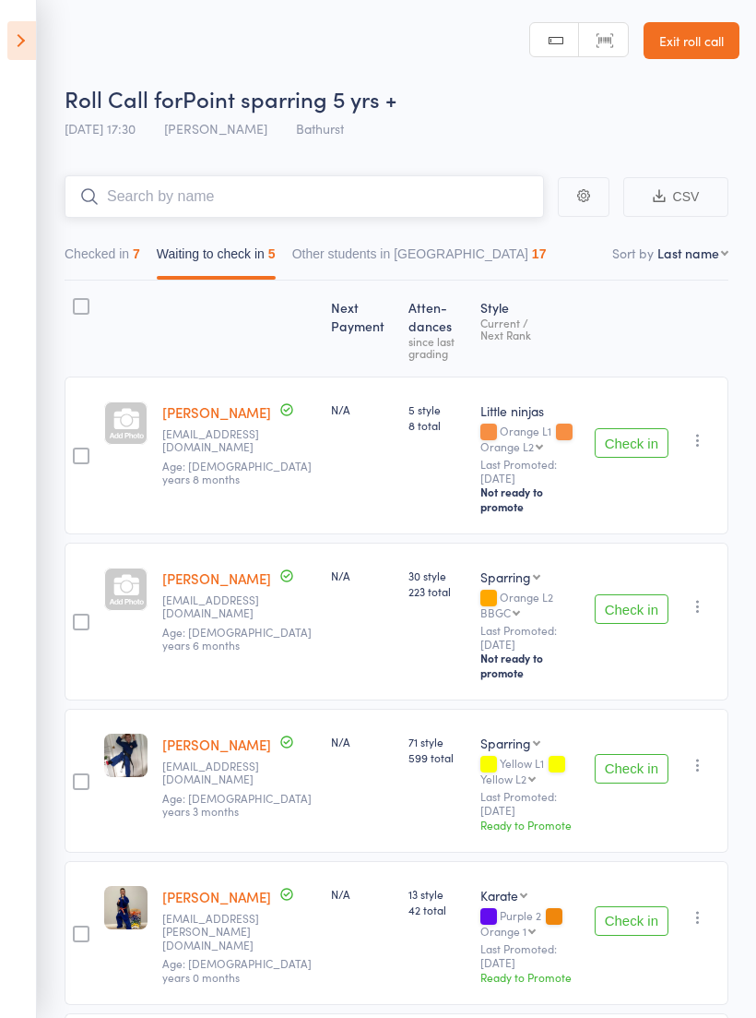
type input "W"
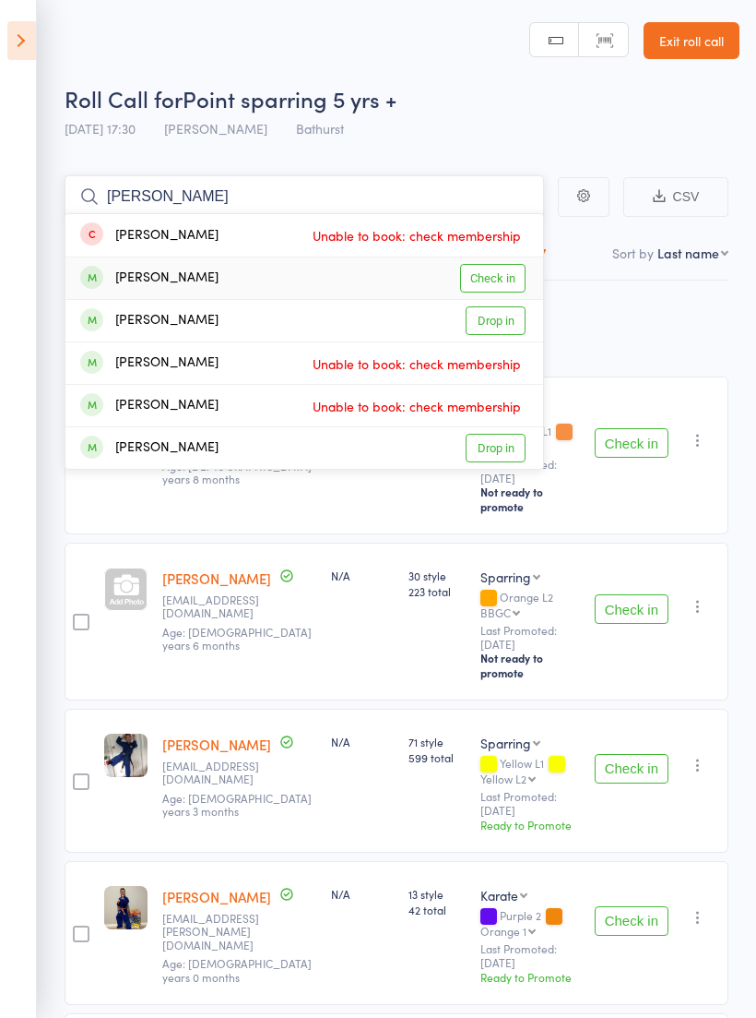
type input "[PERSON_NAME]"
click at [516, 278] on link "Check in" at bounding box center [493, 278] width 66 height 29
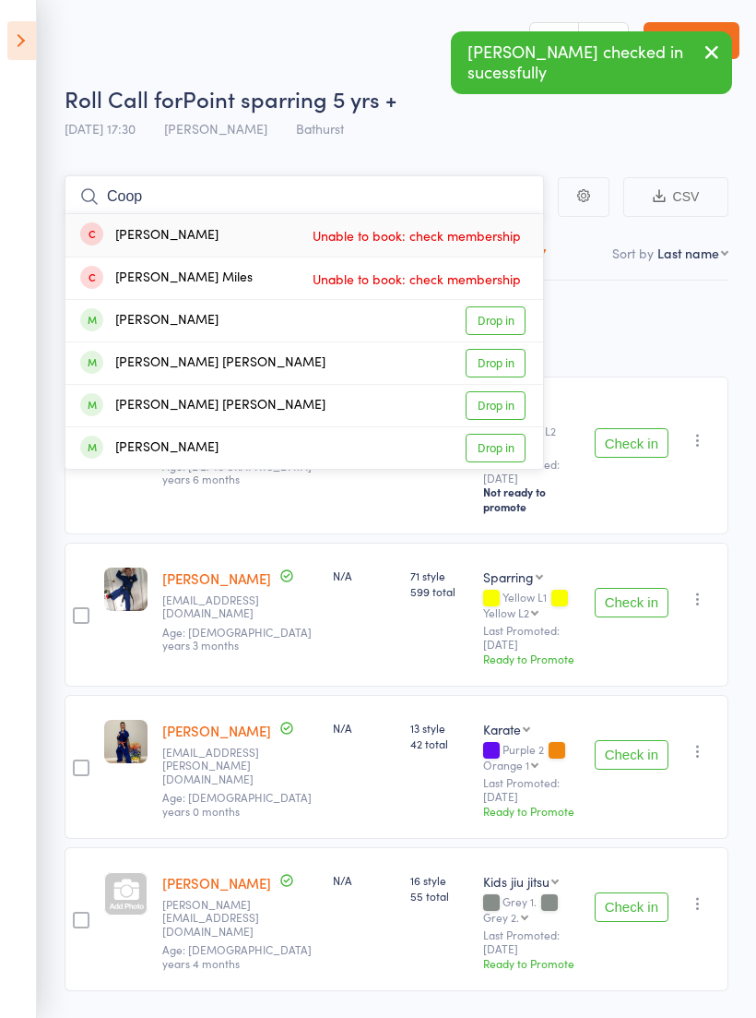
type input "Coop"
click at [504, 360] on link "Drop in" at bounding box center [496, 363] width 60 height 29
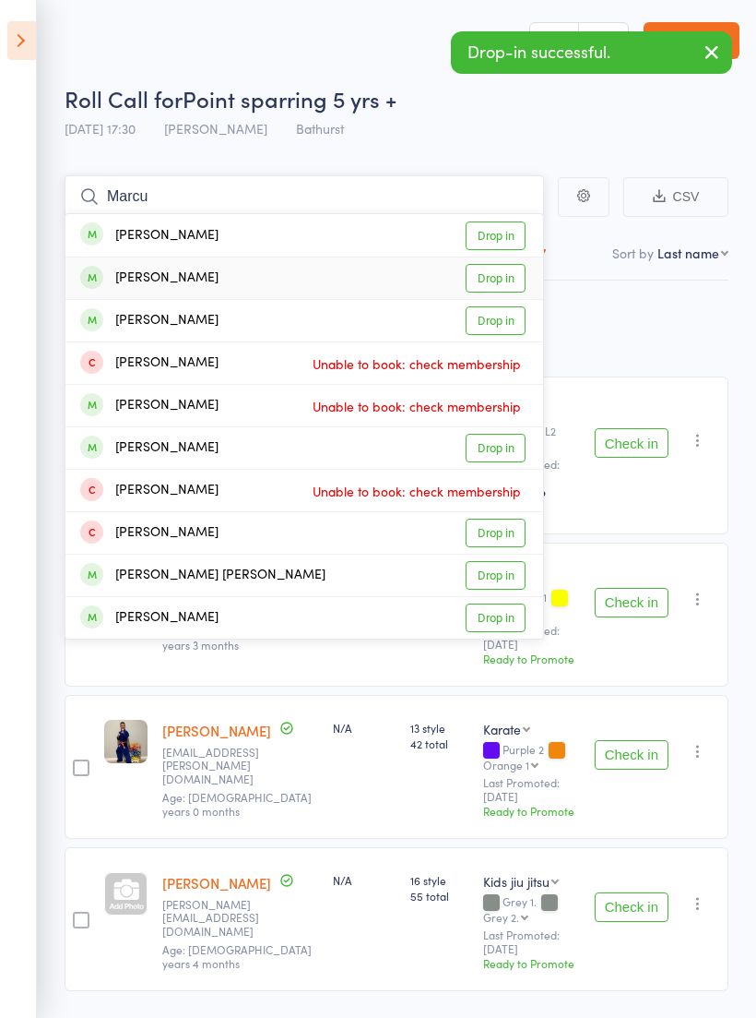
type input "Marcu"
click at [514, 281] on link "Drop in" at bounding box center [496, 278] width 60 height 29
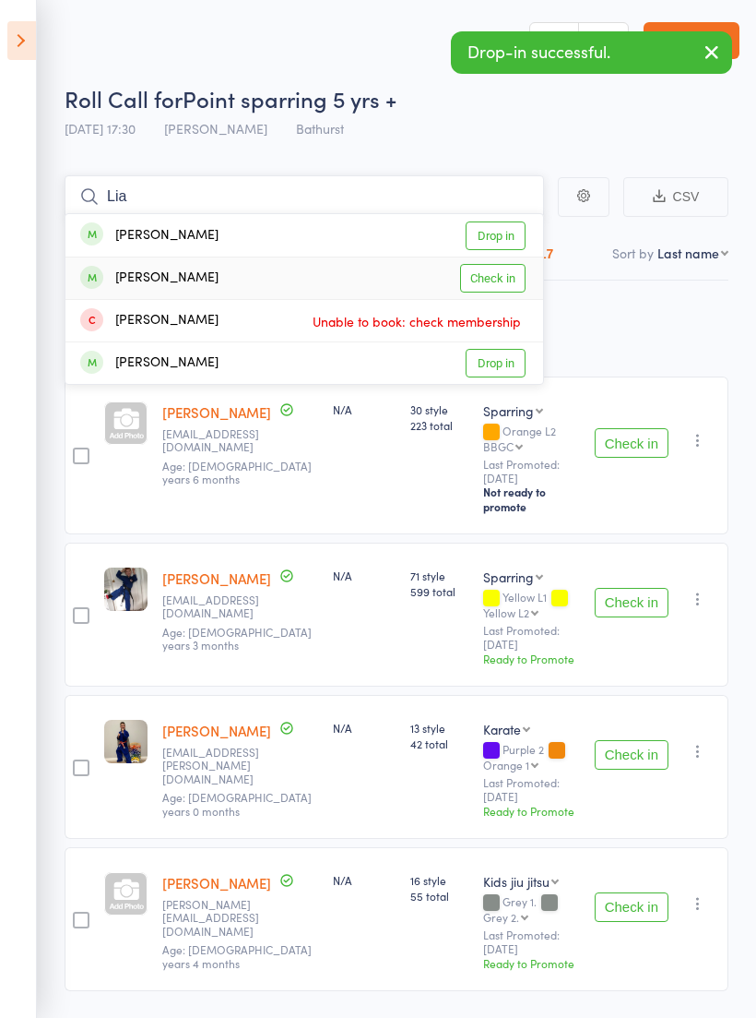
type input "Lia"
click at [506, 275] on link "Check in" at bounding box center [493, 278] width 66 height 29
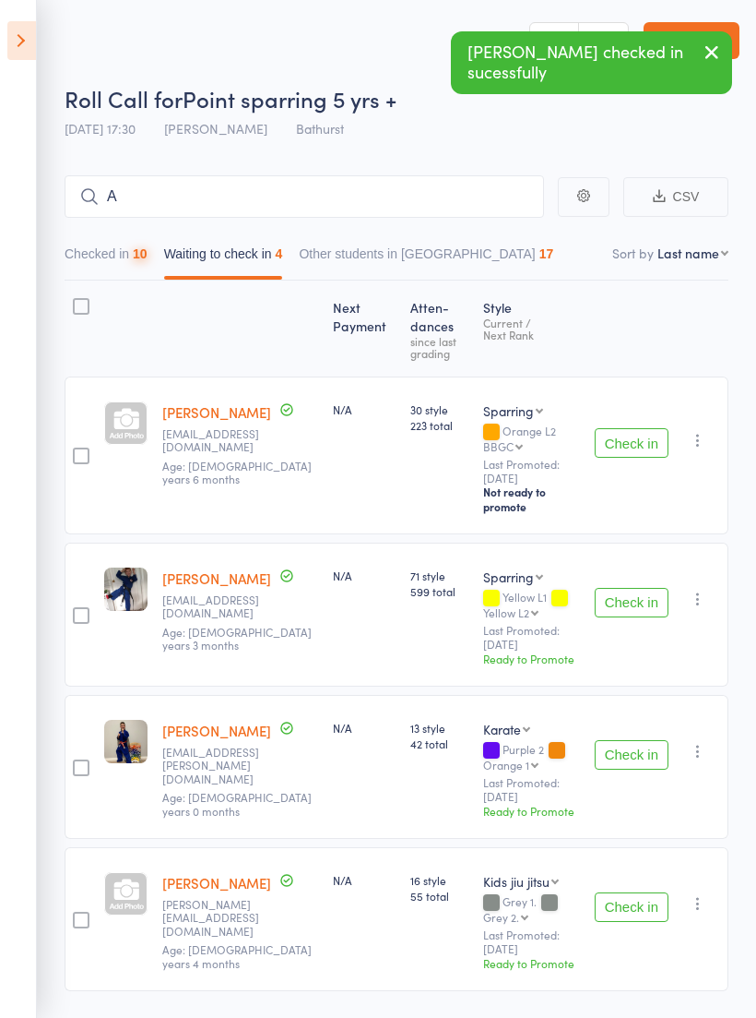
click at [627, 588] on button "Check in" at bounding box center [632, 603] width 74 height 30
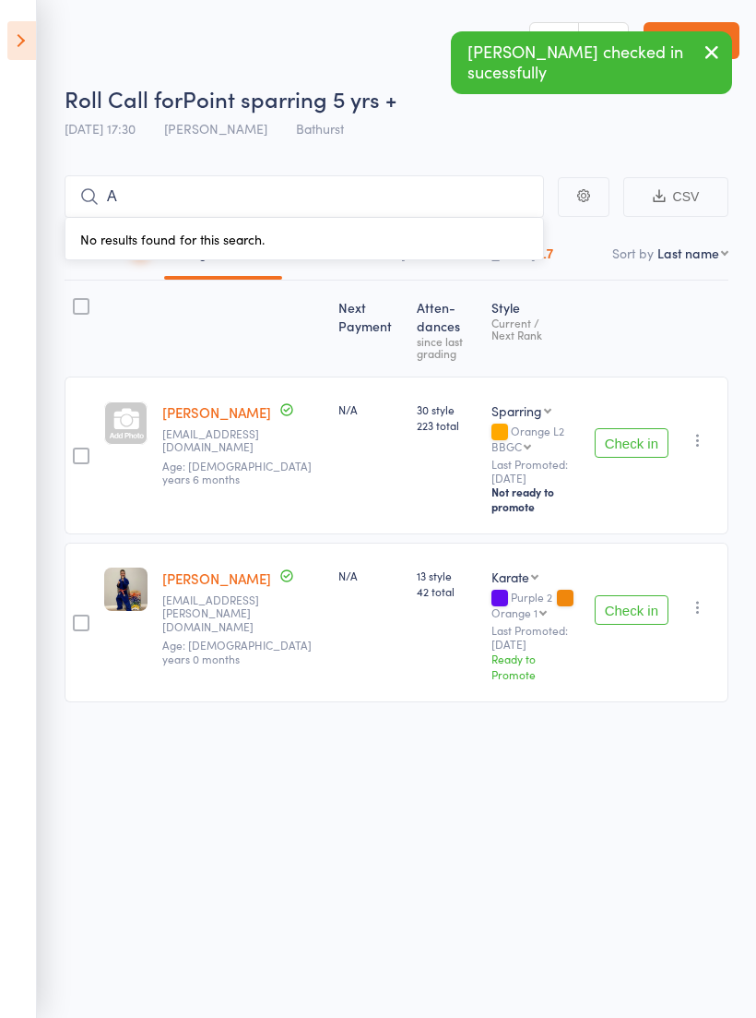
click at [699, 431] on icon "button" at bounding box center [698, 440] width 18 height 18
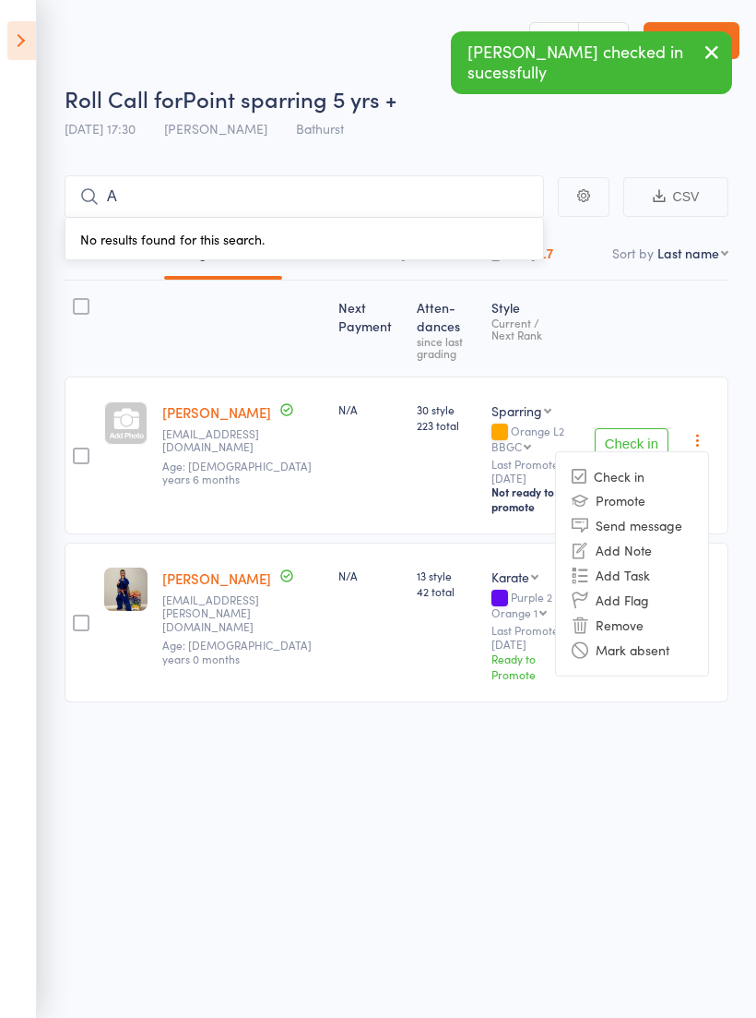
click at [624, 613] on li "Remove" at bounding box center [632, 625] width 152 height 25
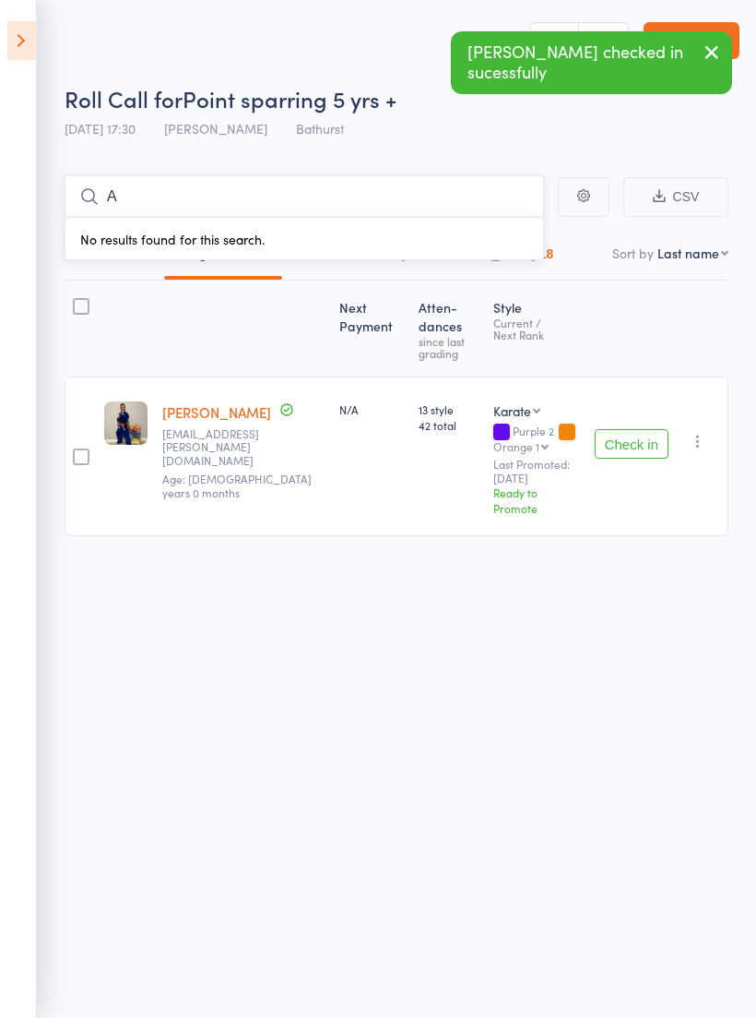
click at [287, 188] on input "A" at bounding box center [305, 196] width 480 height 42
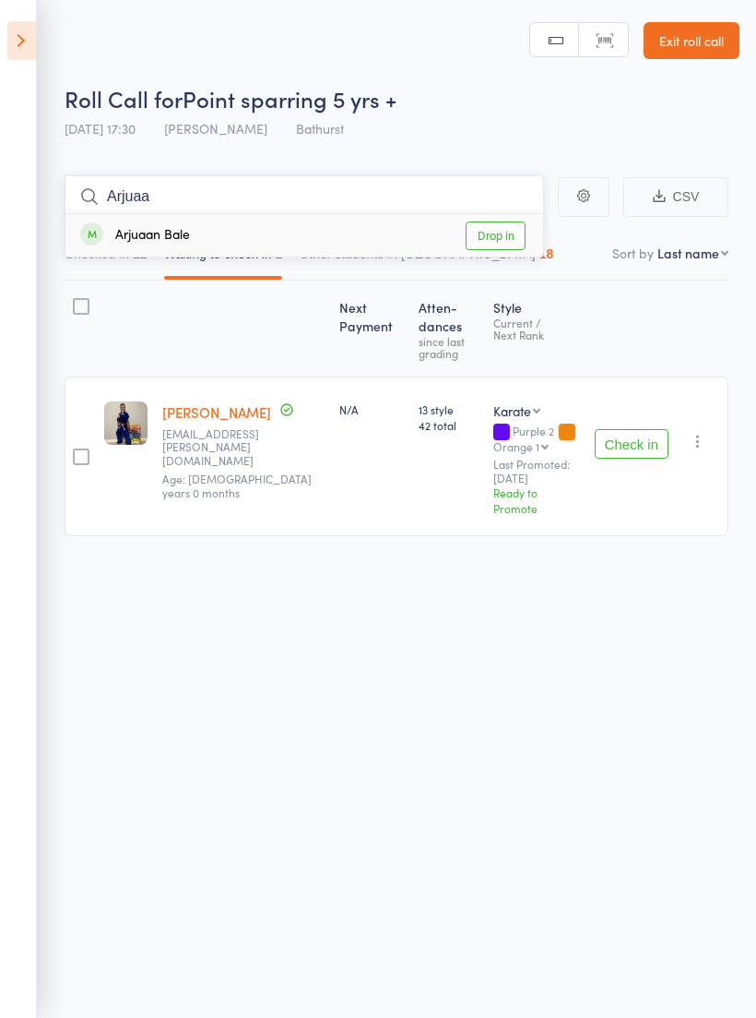
type input "Arjuaa"
click at [518, 239] on link "Drop in" at bounding box center [496, 235] width 60 height 29
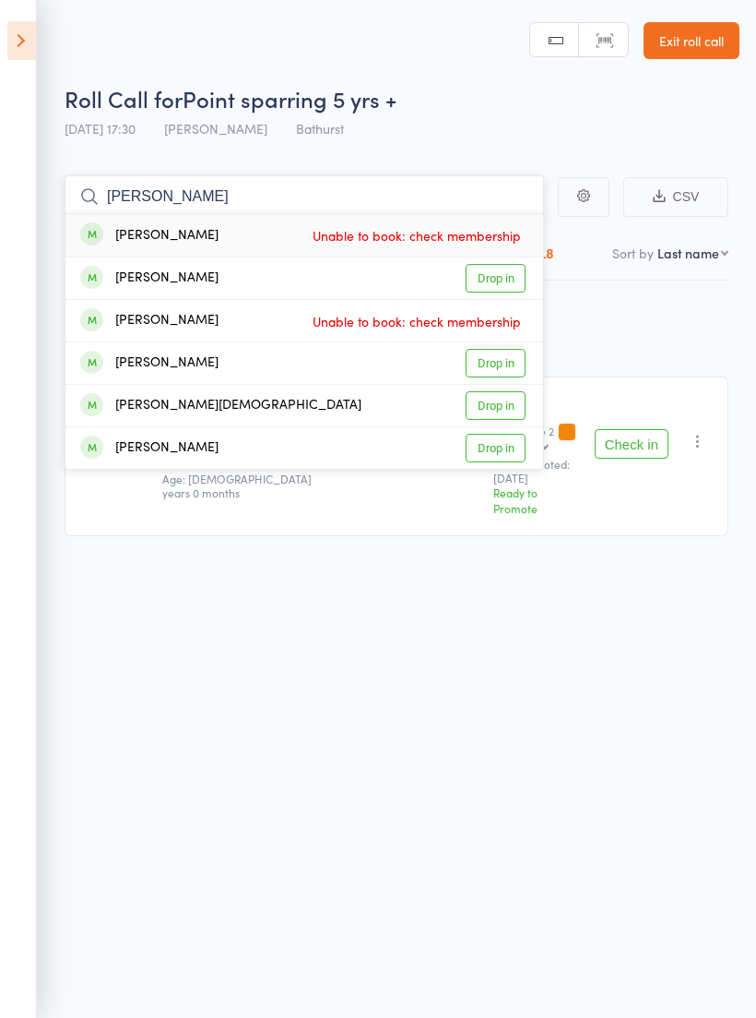
type input "J"
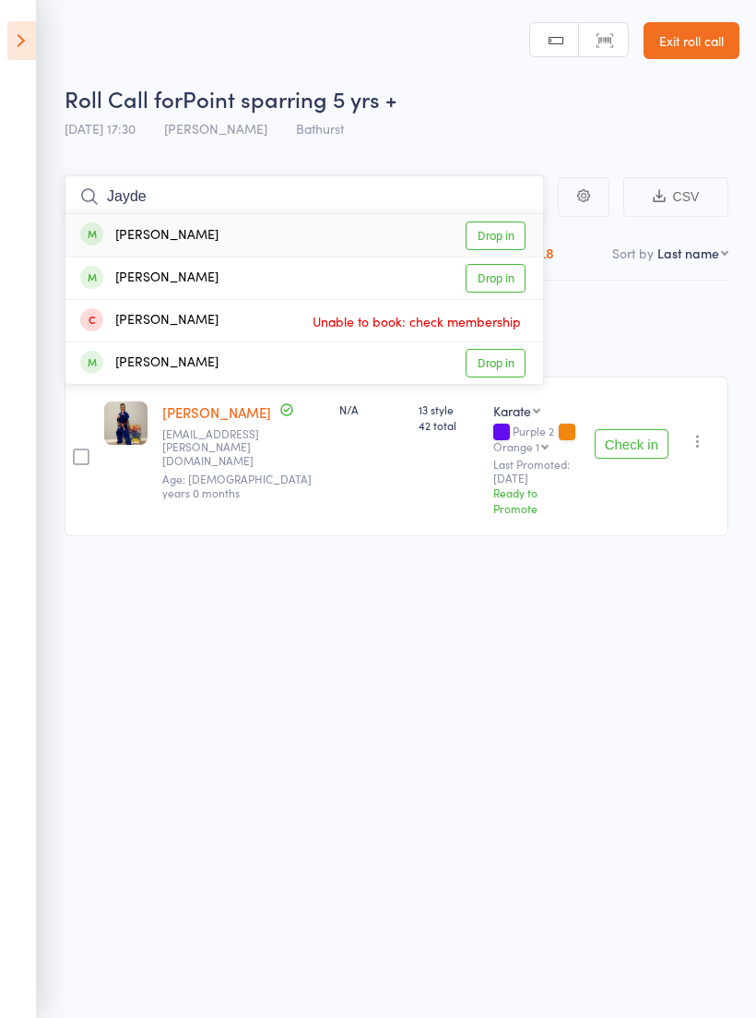
type input "Jayde"
click at [504, 238] on link "Drop in" at bounding box center [496, 235] width 60 height 29
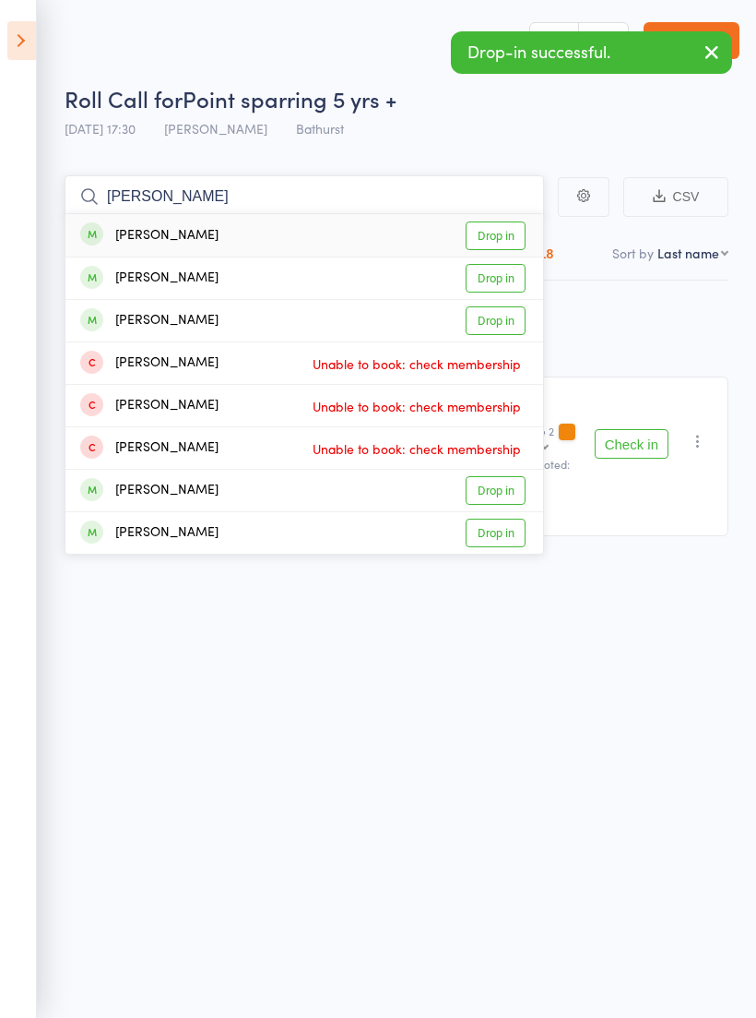
type input "[PERSON_NAME]"
click at [504, 283] on link "Drop in" at bounding box center [496, 278] width 60 height 29
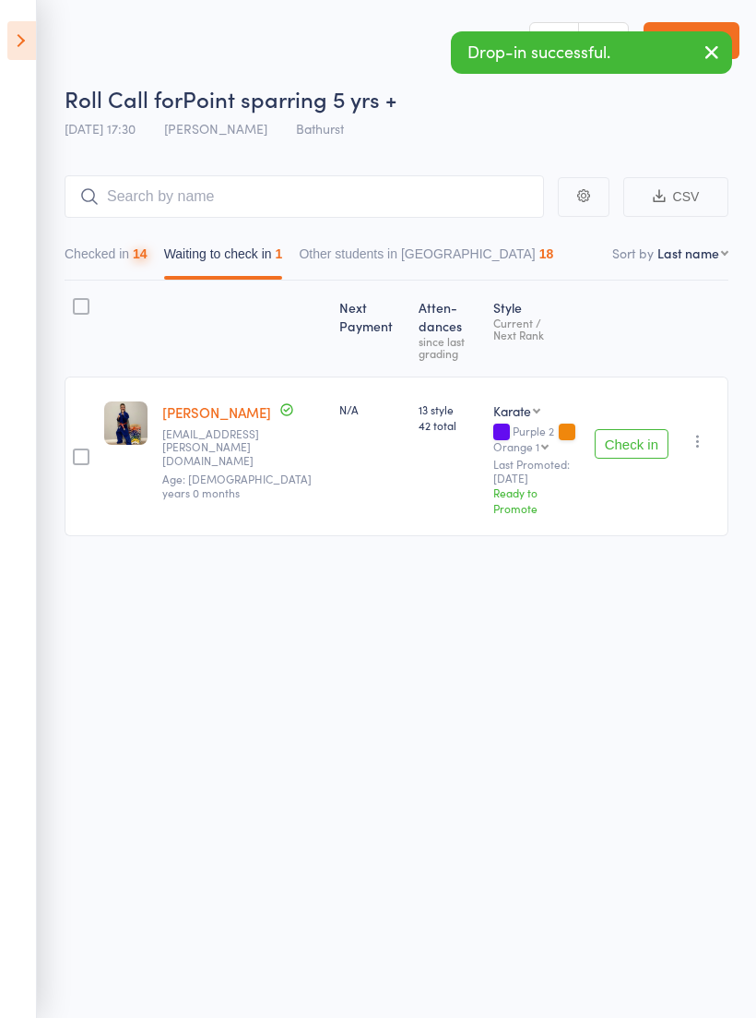
click at [707, 56] on icon "button" at bounding box center [712, 52] width 22 height 23
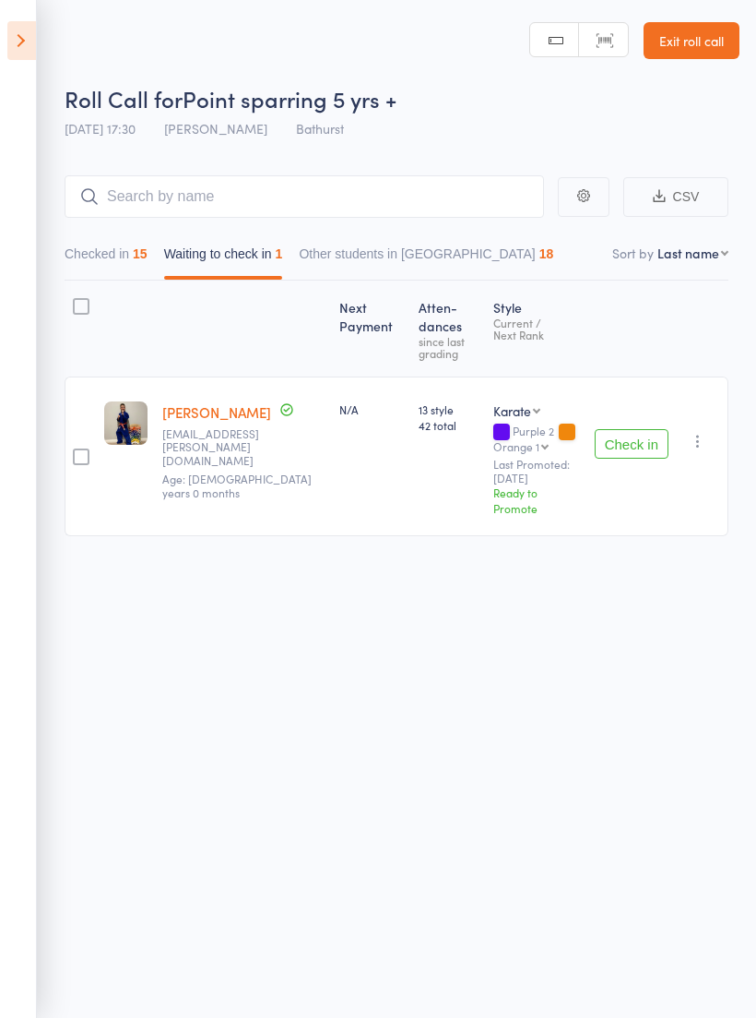
click at [27, 69] on aside "Events for [DATE] [DATE] [DATE] Sun Mon Tue Wed Thu Fri Sat 36 31 01 02 03 04 0…" at bounding box center [18, 509] width 37 height 1018
click at [8, 48] on icon at bounding box center [21, 40] width 29 height 39
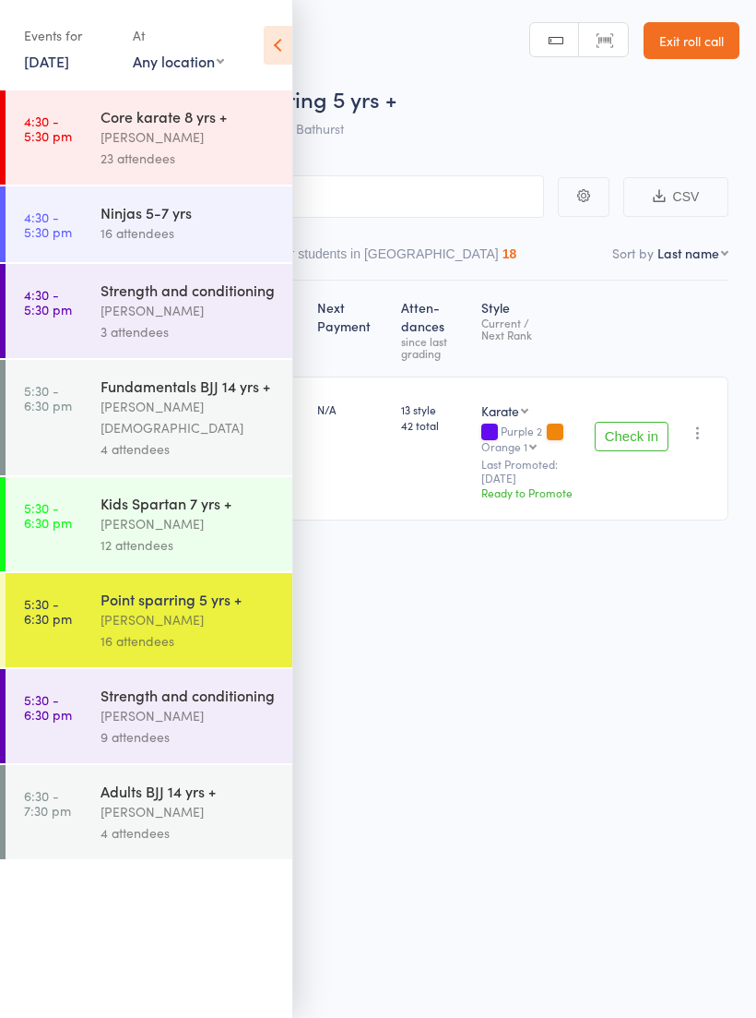
click at [216, 412] on div "[PERSON_NAME][DEMOGRAPHIC_DATA]" at bounding box center [189, 417] width 176 height 42
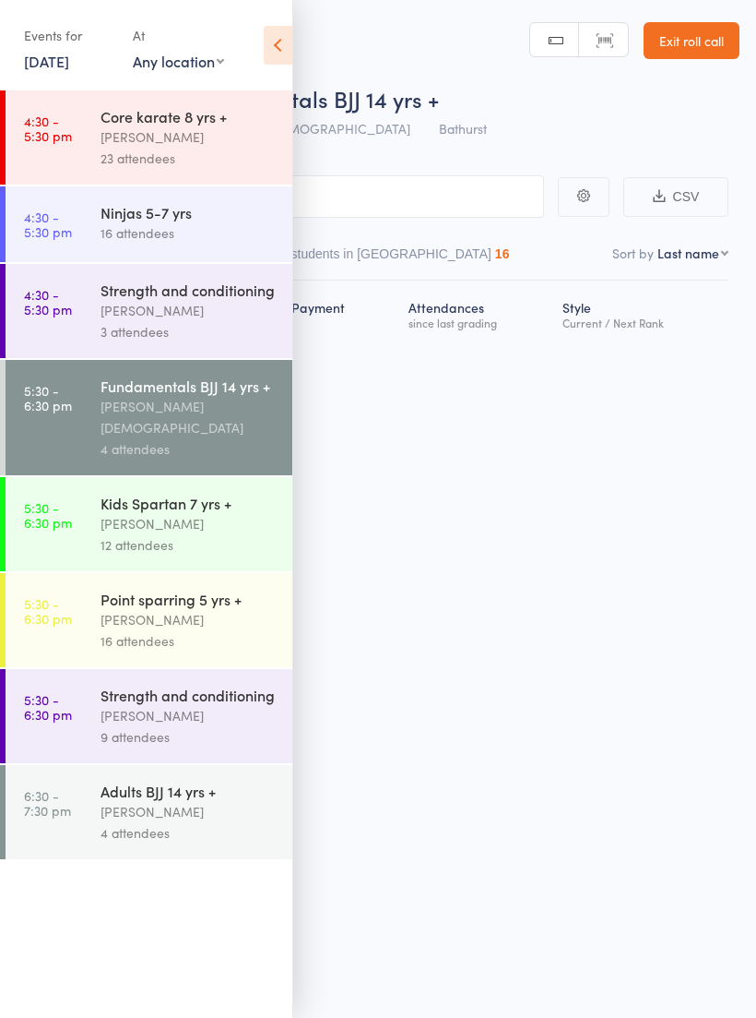
click at [277, 32] on icon at bounding box center [278, 45] width 29 height 39
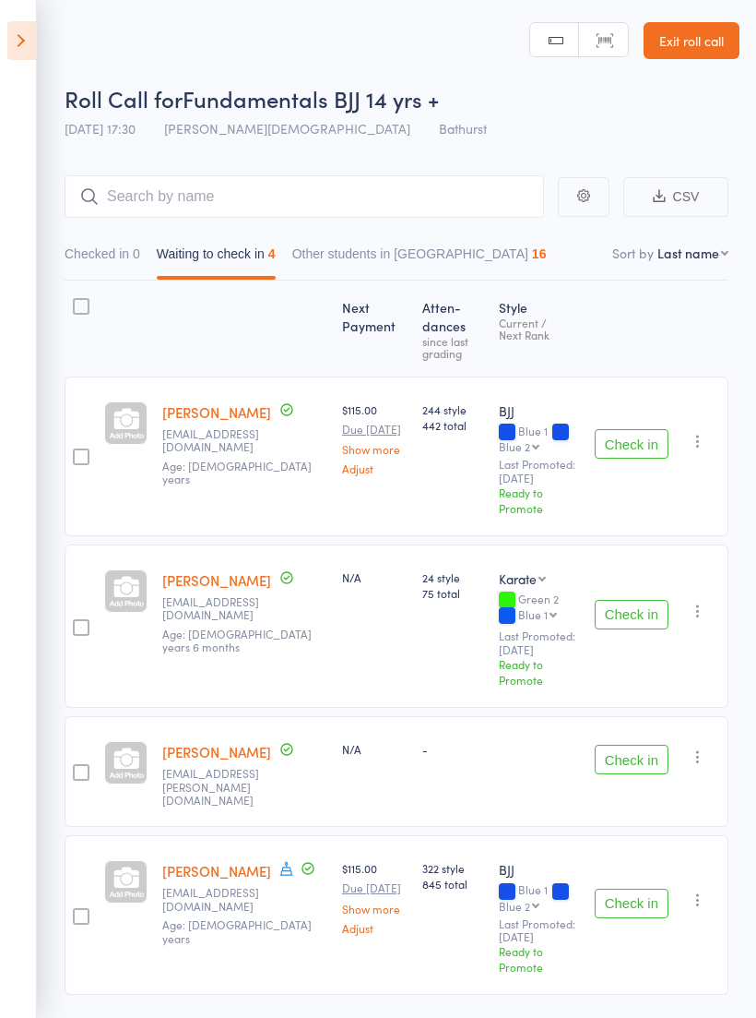
click at [644, 888] on button "Check in" at bounding box center [632, 903] width 74 height 30
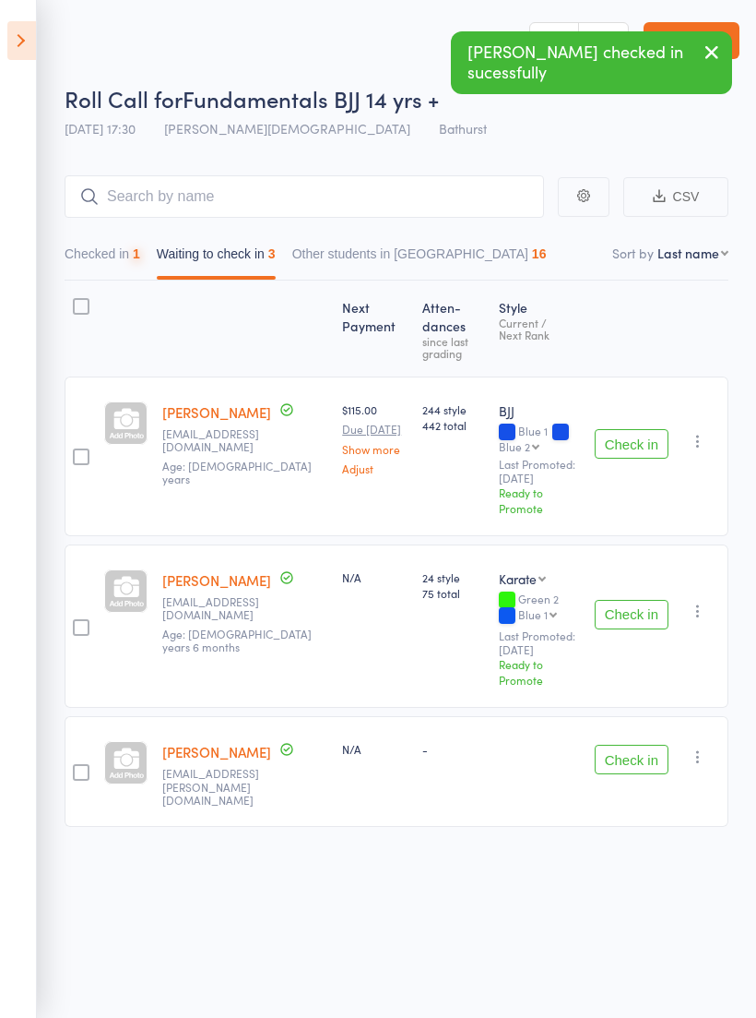
click at [640, 745] on button "Check in" at bounding box center [632, 760] width 74 height 30
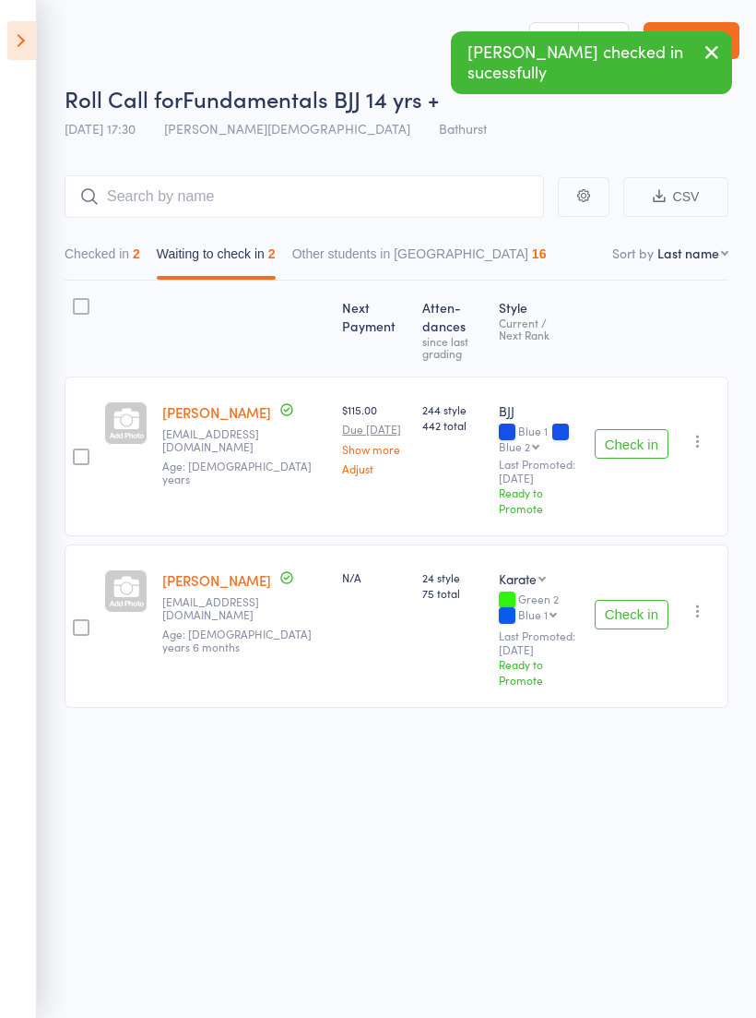
click at [634, 445] on button "Check in" at bounding box center [632, 444] width 74 height 30
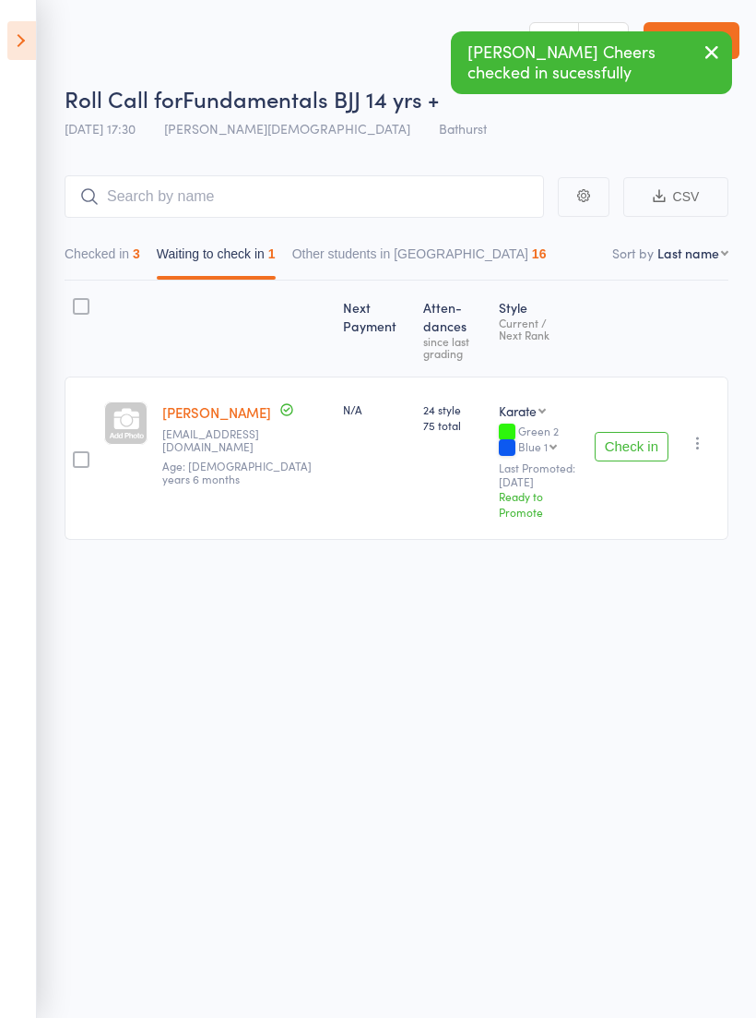
click at [647, 432] on button "Check in" at bounding box center [632, 447] width 74 height 30
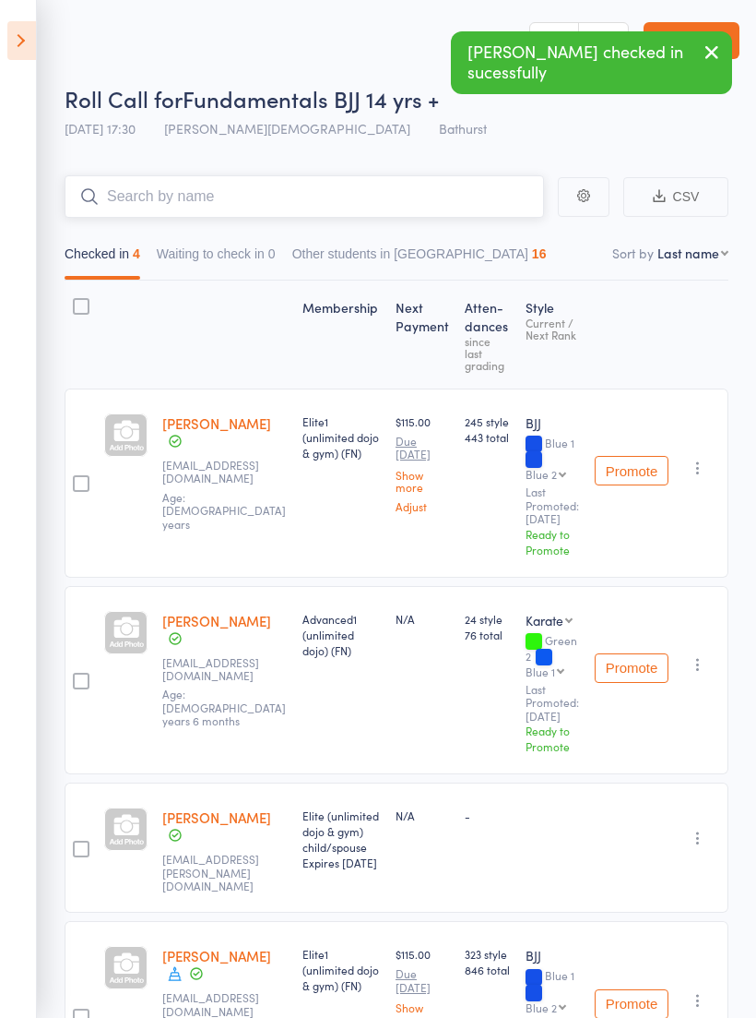
click at [346, 192] on input "search" at bounding box center [305, 196] width 480 height 42
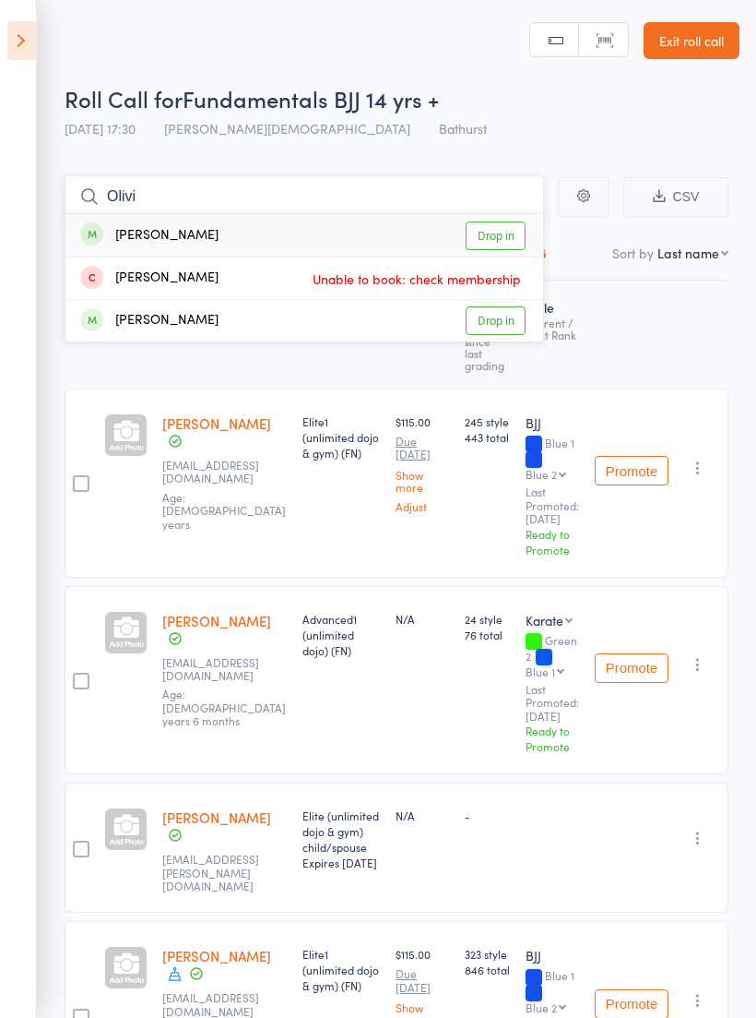
type input "Olivi"
click at [508, 235] on link "Drop in" at bounding box center [496, 235] width 60 height 29
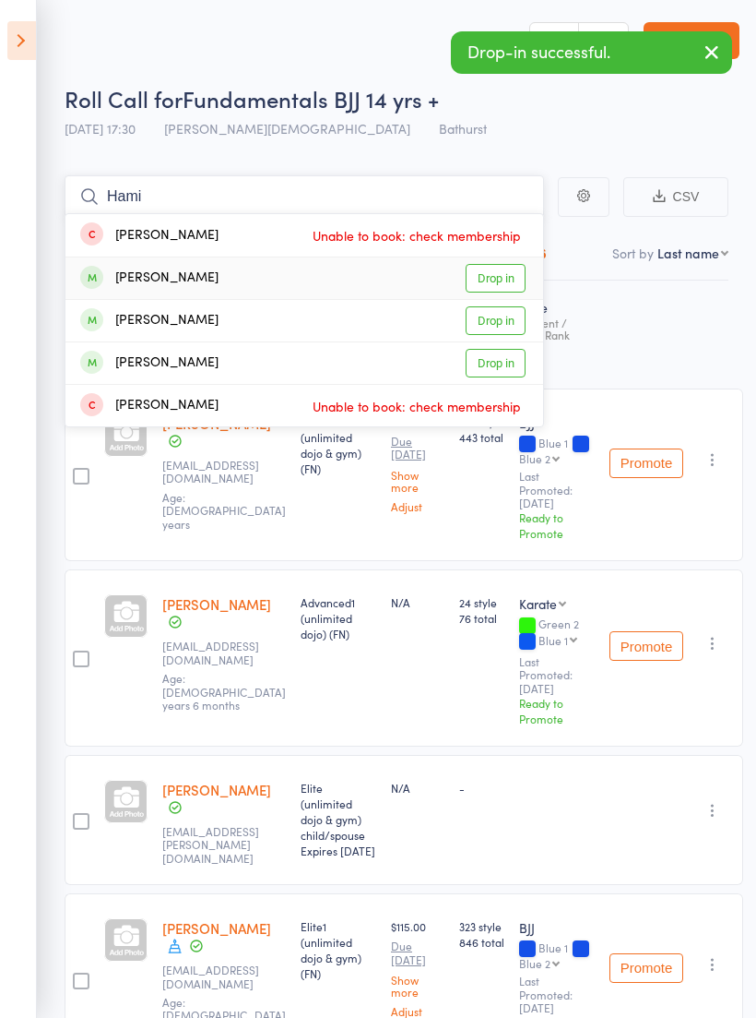
type input "Hami"
click at [505, 272] on link "Drop in" at bounding box center [496, 278] width 60 height 29
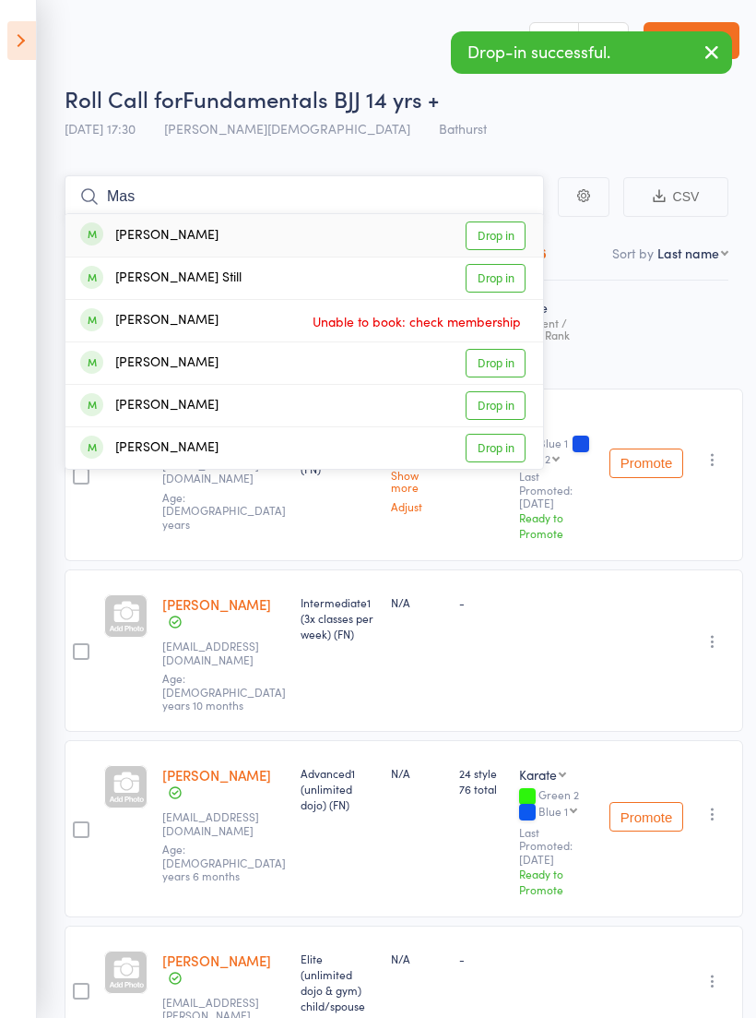
type input "Mas"
click at [501, 281] on link "Drop in" at bounding box center [496, 278] width 60 height 29
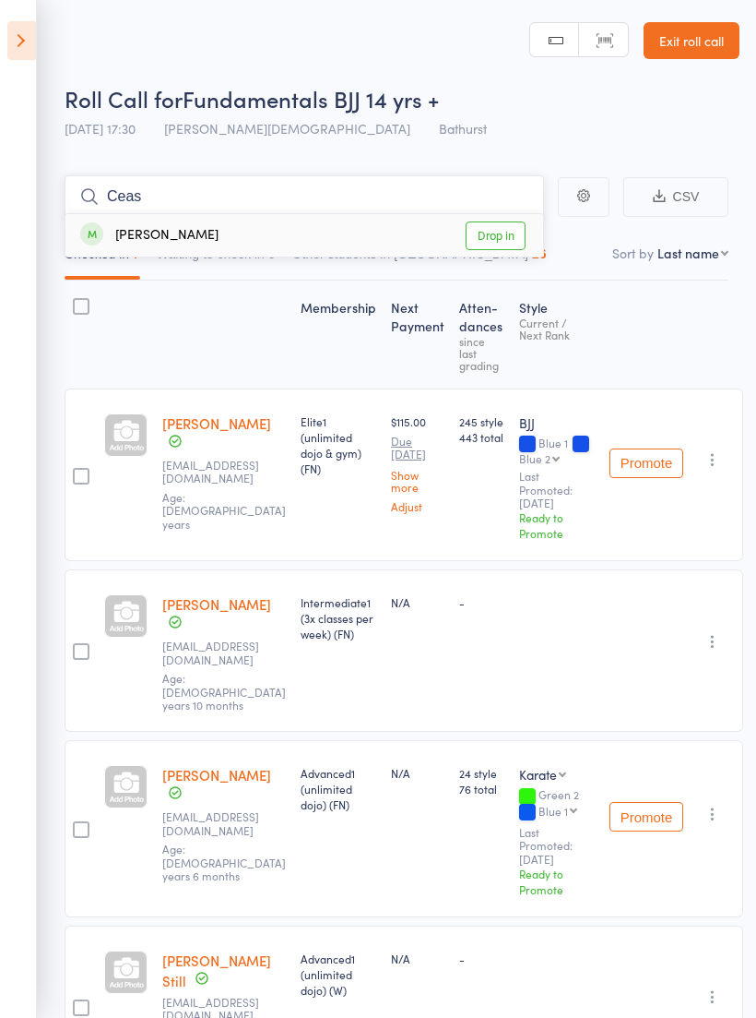
type input "Ceas"
click at [506, 228] on link "Drop in" at bounding box center [496, 235] width 60 height 29
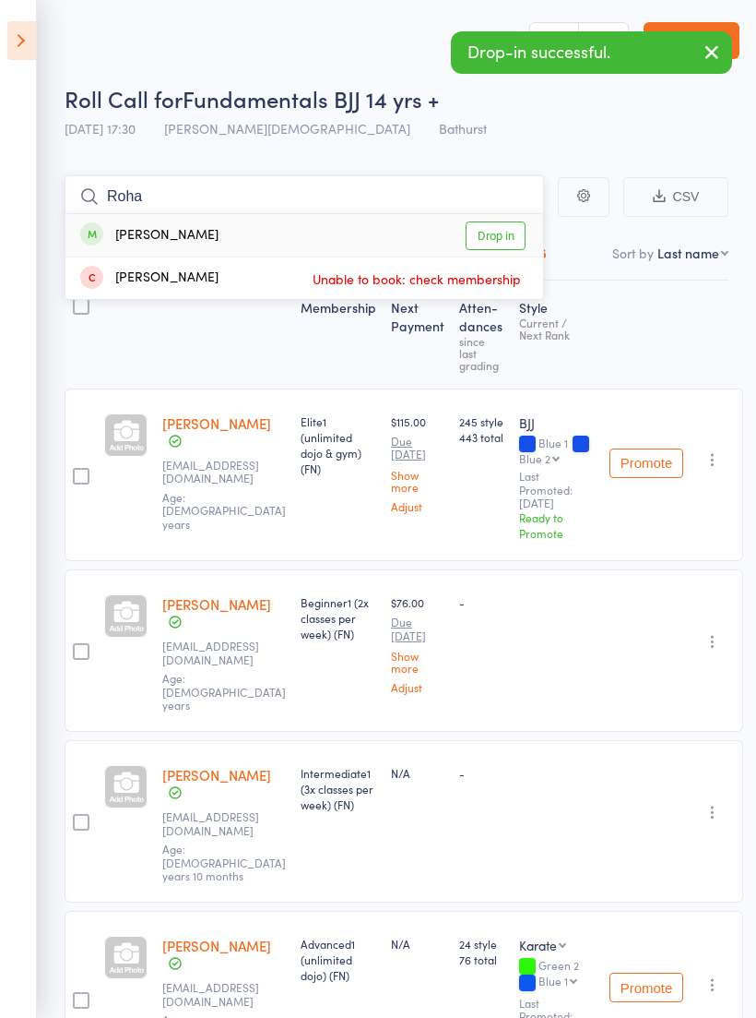
type input "Roha"
click at [520, 236] on link "Drop in" at bounding box center [496, 235] width 60 height 29
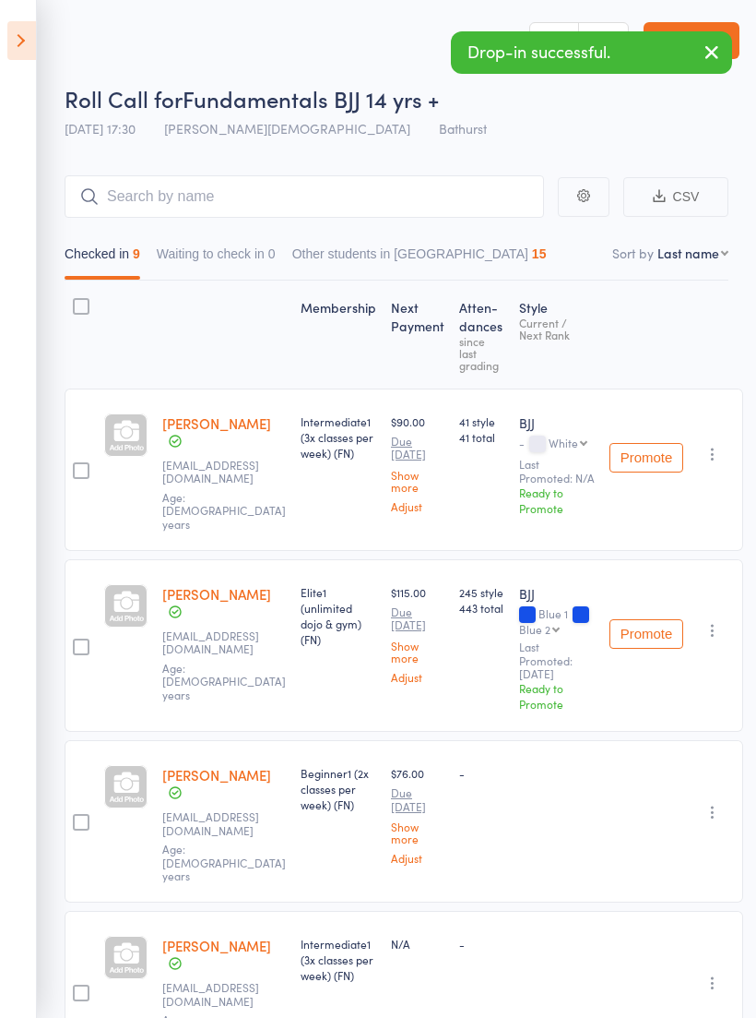
click at [709, 60] on icon "button" at bounding box center [712, 52] width 22 height 23
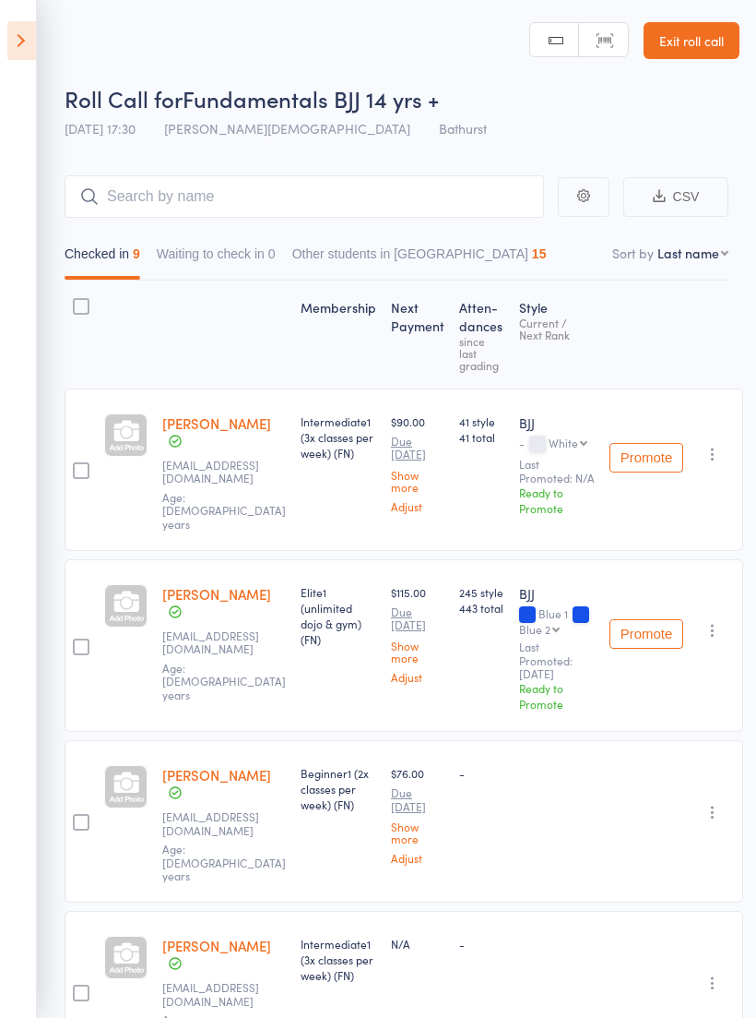
click at [719, 35] on link "Exit roll call" at bounding box center [692, 40] width 96 height 37
